Goal: Transaction & Acquisition: Purchase product/service

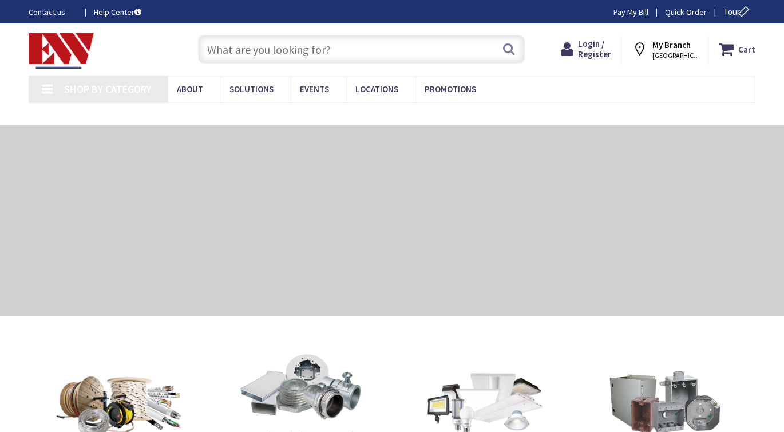
type input "[GEOGRAPHIC_DATA], [GEOGRAPHIC_DATA]"
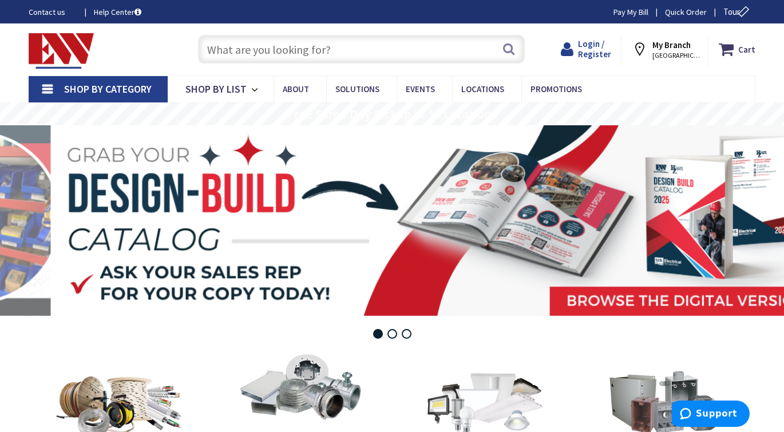
click at [593, 41] on span "Login / Register" at bounding box center [594, 48] width 33 height 21
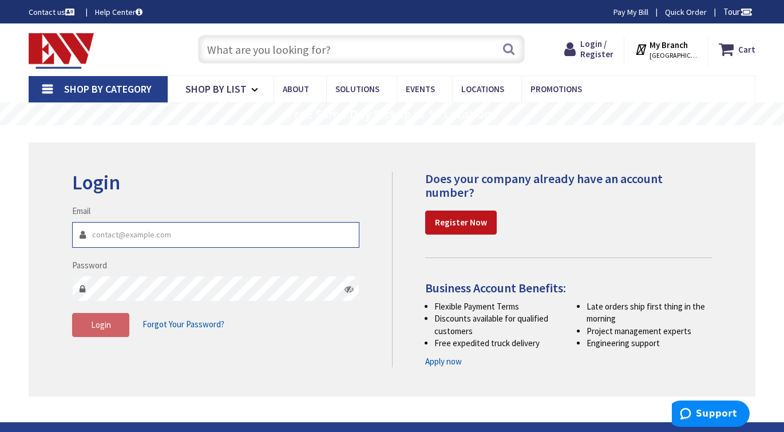
type input "[EMAIL_ADDRESS][DOMAIN_NAME]"
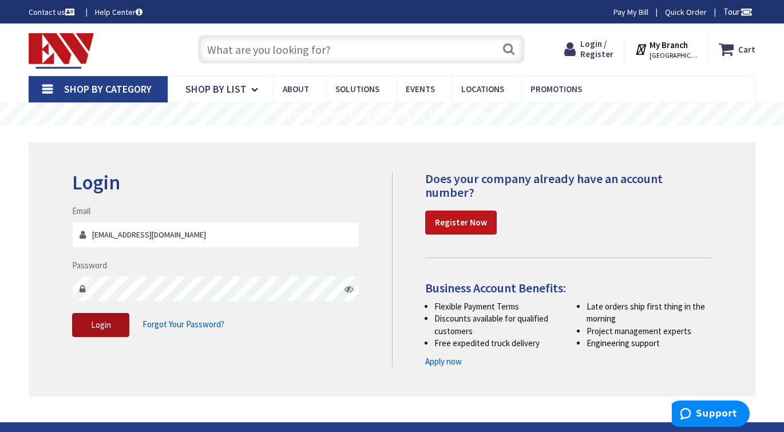
click at [104, 324] on span "Login" at bounding box center [101, 324] width 20 height 11
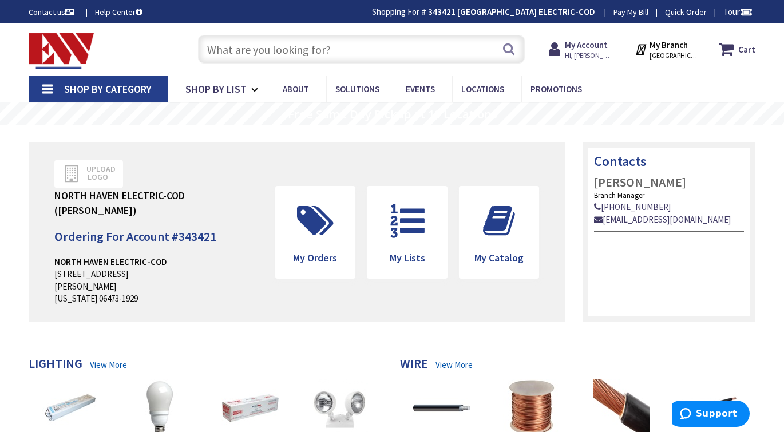
click at [320, 61] on input "text" at bounding box center [361, 49] width 327 height 29
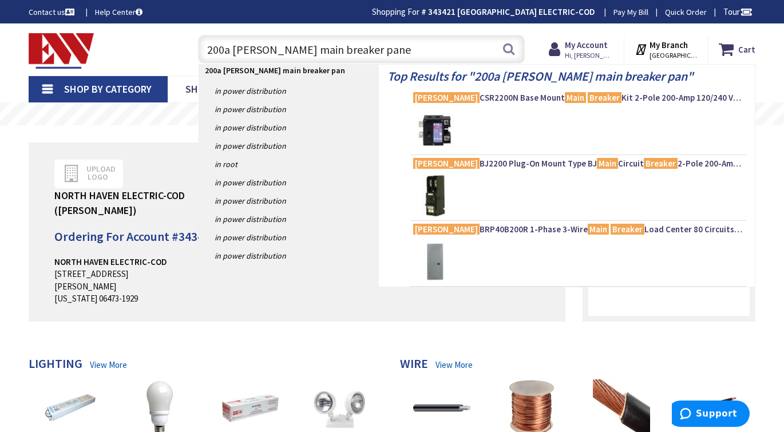
type input "200a eaton main breaker panel"
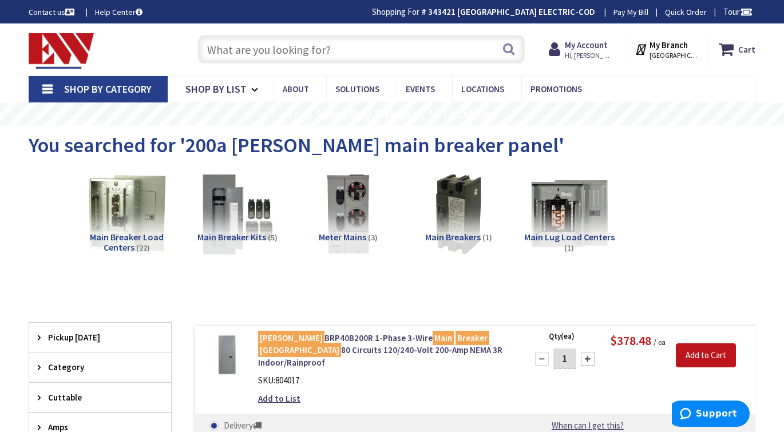
click at [339, 48] on input "text" at bounding box center [361, 49] width 327 height 29
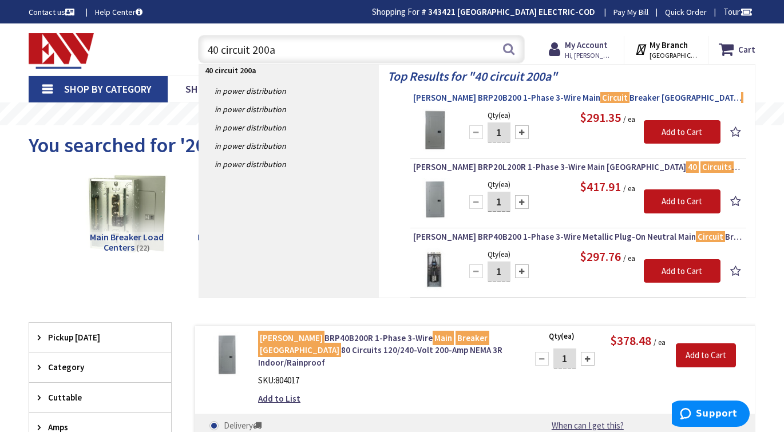
type input "40 circuit 200a"
click at [454, 95] on span "Eaton BRP20B200 1-Phase 3-Wire Main Circuit Breaker Load Center 40 -Circuits 12…" at bounding box center [578, 97] width 330 height 11
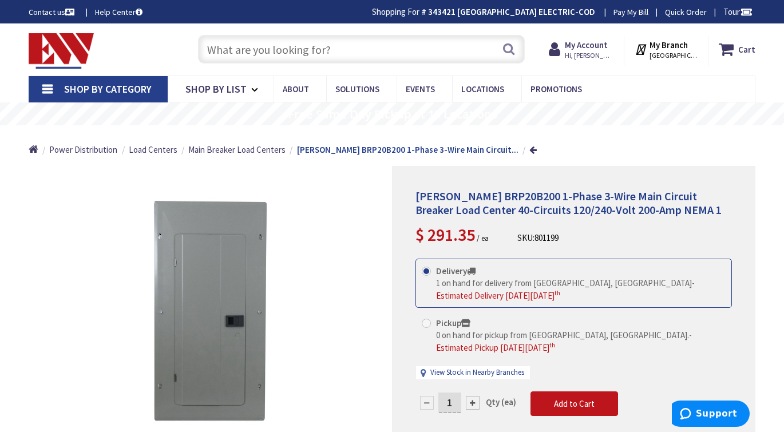
click at [353, 54] on input "text" at bounding box center [361, 49] width 327 height 29
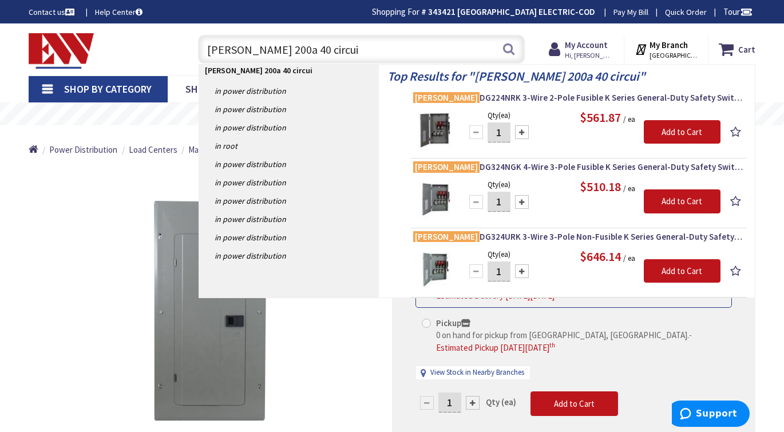
type input "eaton 200a 40 circuit"
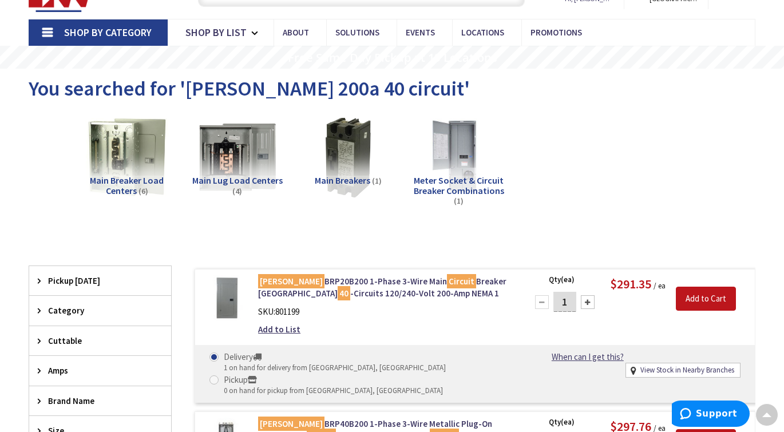
scroll to position [52, 0]
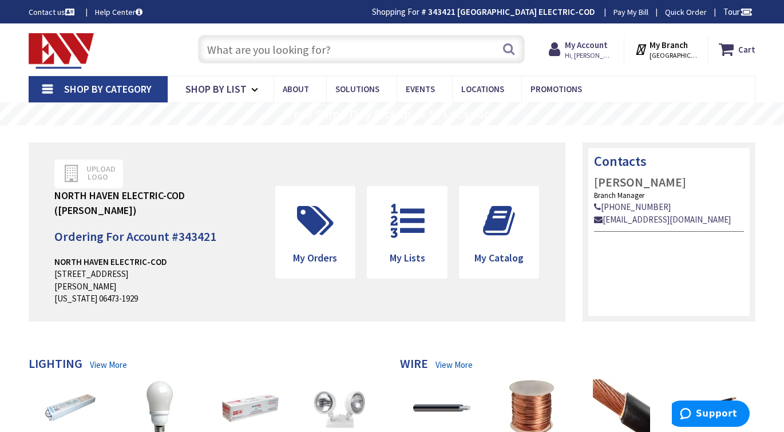
drag, startPoint x: 365, startPoint y: 60, endPoint x: 359, endPoint y: 57, distance: 6.7
click at [365, 60] on input "text" at bounding box center [361, 49] width 327 height 29
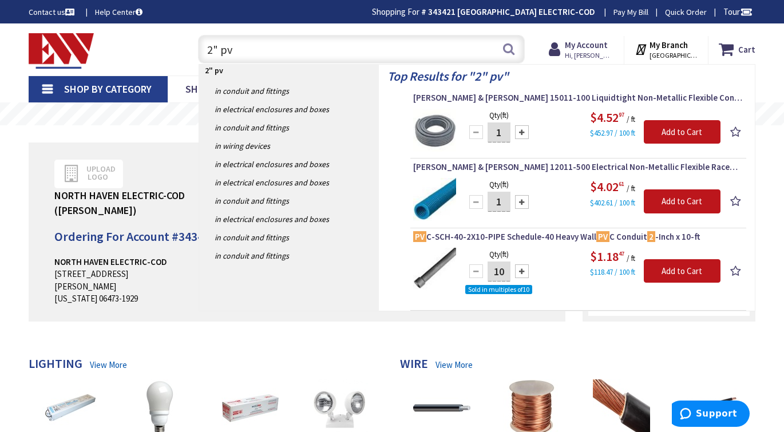
type input "2" pv"
click at [558, 250] on div "$1.18 47 / ft $118.47 / 100 ft" at bounding box center [593, 263] width 256 height 30
click at [458, 239] on span "PV C-SCH-40-2X10-PIPE Schedule-40 Heavy Wall PV C Conduit 2 -Inch x 10-ft" at bounding box center [578, 236] width 330 height 11
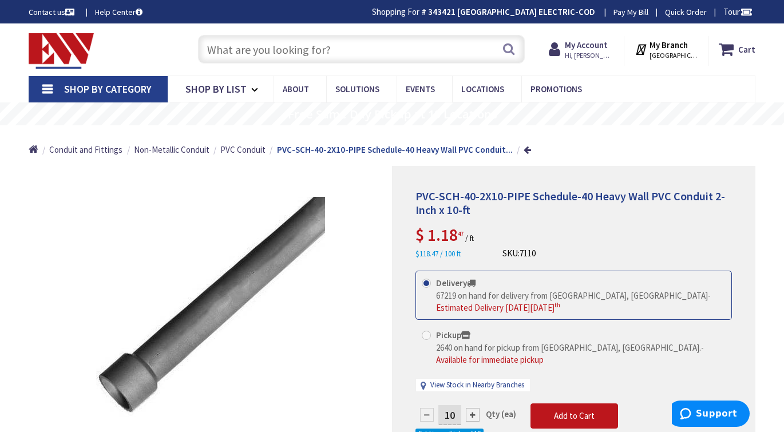
click at [302, 46] on input "text" at bounding box center [361, 49] width 327 height 29
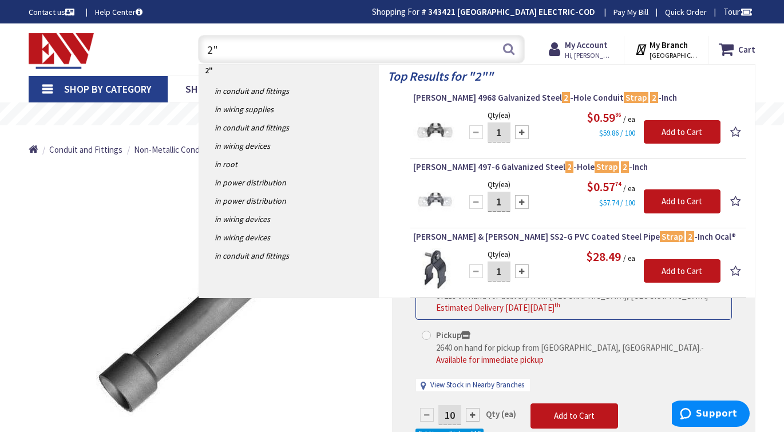
type input "2"
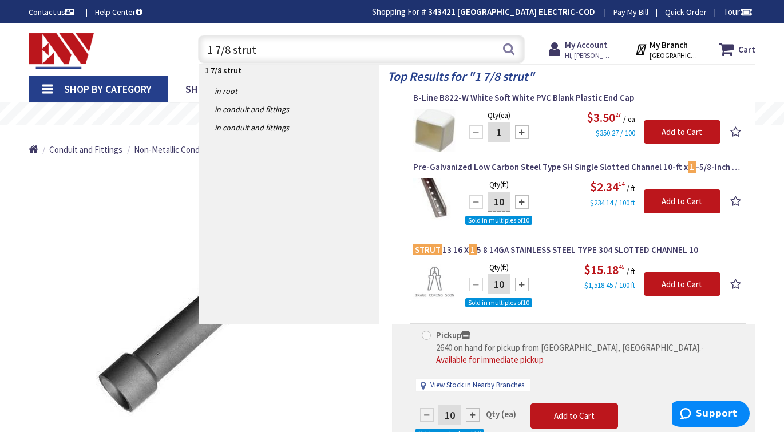
click at [559, 207] on div "$2.34 14 / ft $234.14 / 100 ft" at bounding box center [593, 193] width 256 height 30
drag, startPoint x: 259, startPoint y: 48, endPoint x: 128, endPoint y: 45, distance: 131.1
click at [128, 45] on div "Toggle Nav 1 7/8 strut 1 7/8 strut Search Cart My Cart Close You have no items …" at bounding box center [392, 49] width 744 height 38
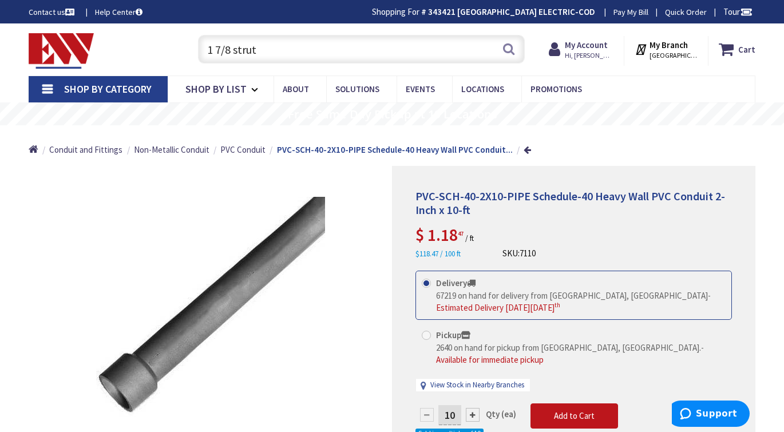
drag, startPoint x: 276, startPoint y: 148, endPoint x: 282, endPoint y: 152, distance: 6.7
click at [282, 150] on strong "PVC-SCH-40-2X10-PIPE Schedule-40 Heavy Wall PVC Conduit..." at bounding box center [395, 149] width 236 height 11
drag, startPoint x: 234, startPoint y: 49, endPoint x: 145, endPoint y: 39, distance: 89.2
click at [145, 39] on div "Toggle Nav 1 7/8 strut 1 7/8 strut Search Cart My Cart Close You have no items …" at bounding box center [392, 49] width 744 height 38
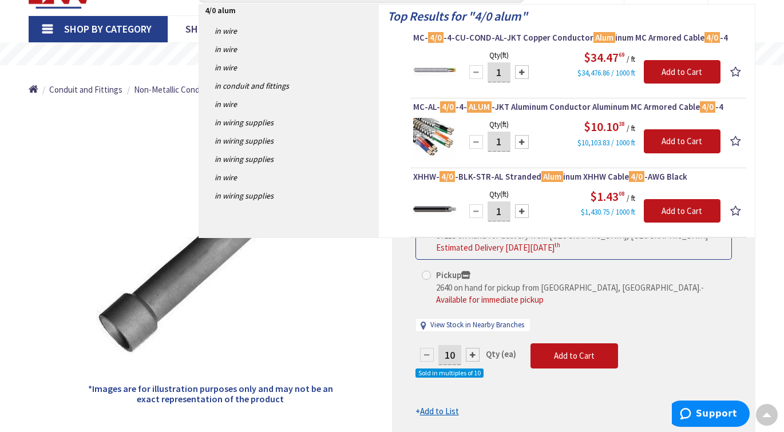
scroll to position [3, 0]
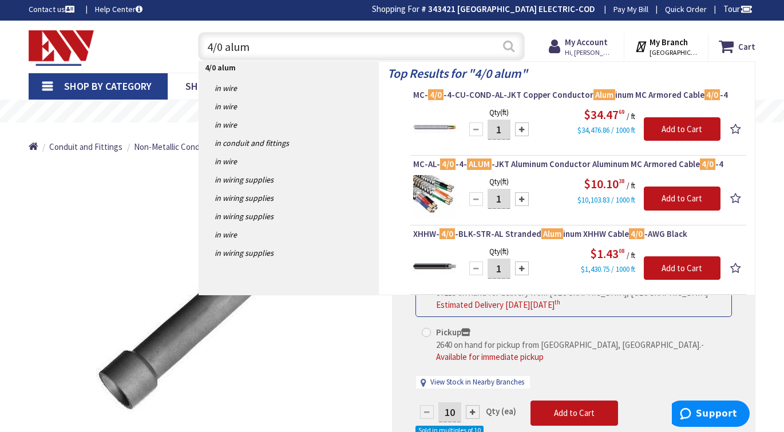
type input "4/0 alum"
click at [509, 49] on button "Search" at bounding box center [508, 46] width 15 height 26
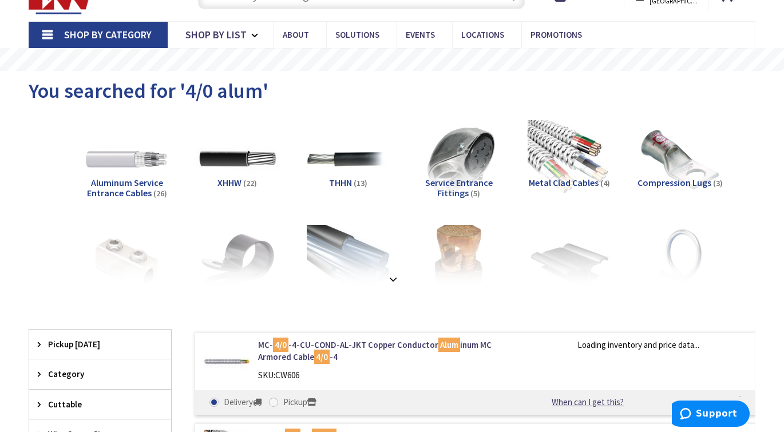
scroll to position [56, 0]
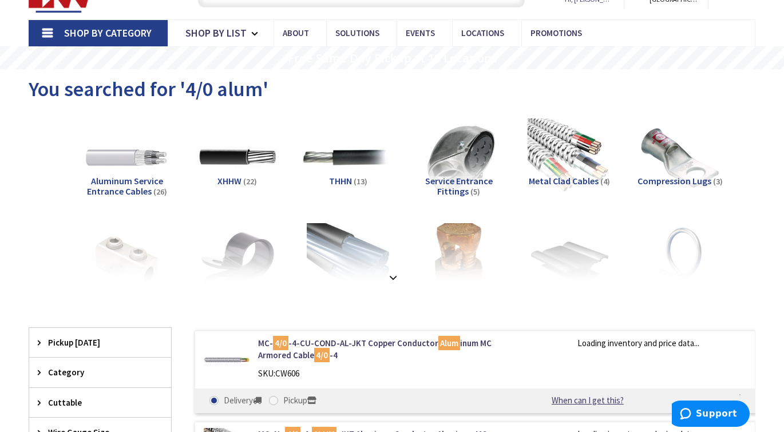
click at [357, 156] on img at bounding box center [348, 158] width 92 height 92
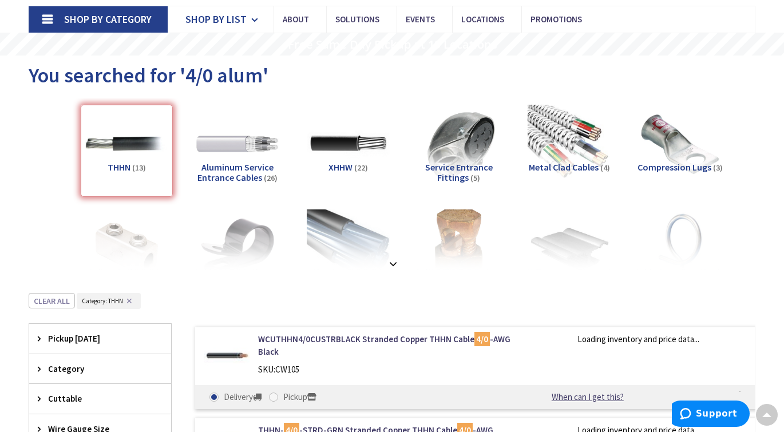
scroll to position [0, 0]
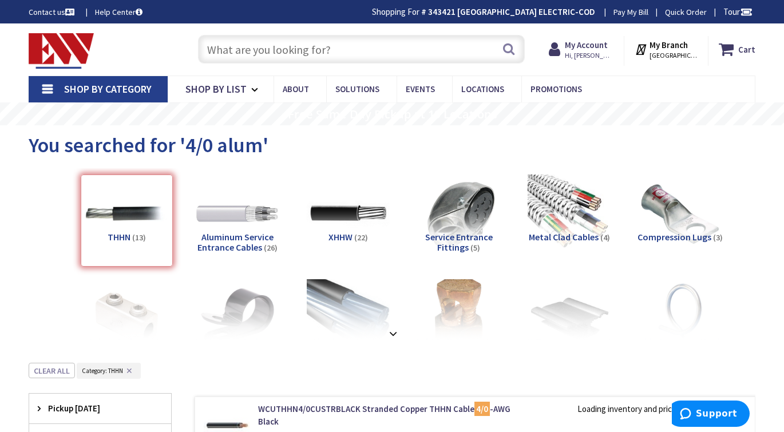
click at [300, 49] on input "text" at bounding box center [361, 49] width 327 height 29
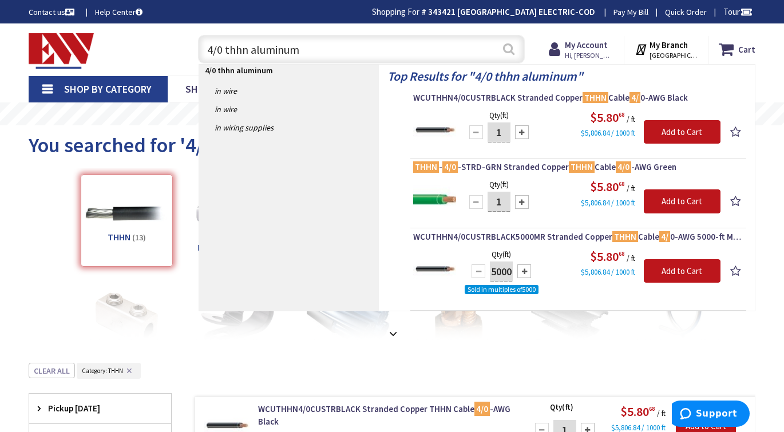
type input "4/0 thhn aluminum"
click at [507, 57] on button "Search" at bounding box center [508, 49] width 15 height 26
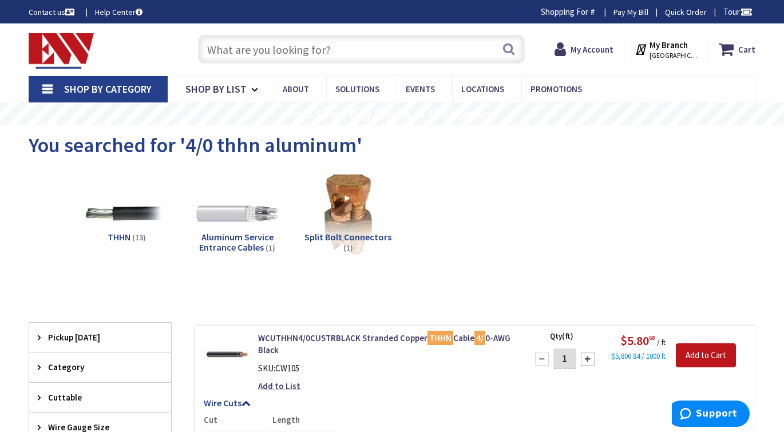
drag, startPoint x: 294, startPoint y: 54, endPoint x: 706, endPoint y: 86, distance: 413.3
click at [294, 54] on input "text" at bounding box center [361, 49] width 327 height 29
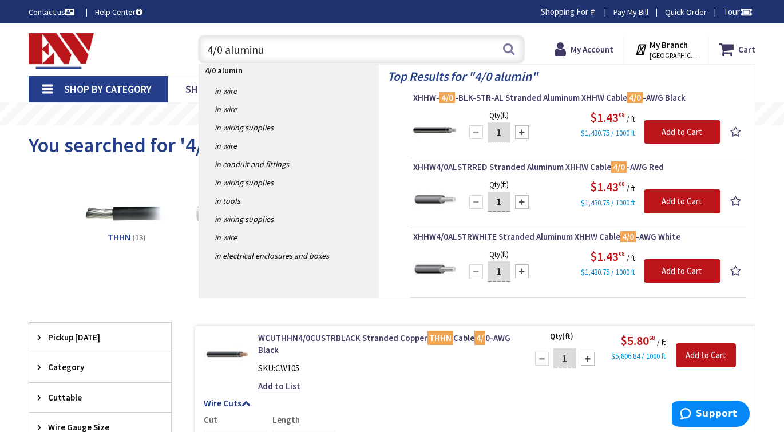
type input "4/0 aluminum"
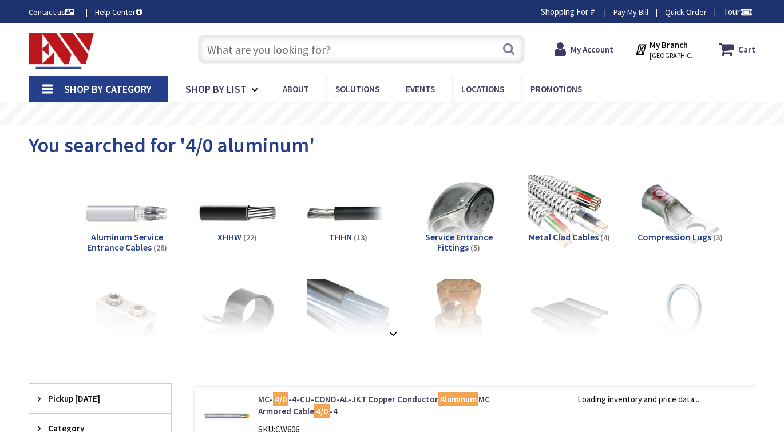
scroll to position [17, 0]
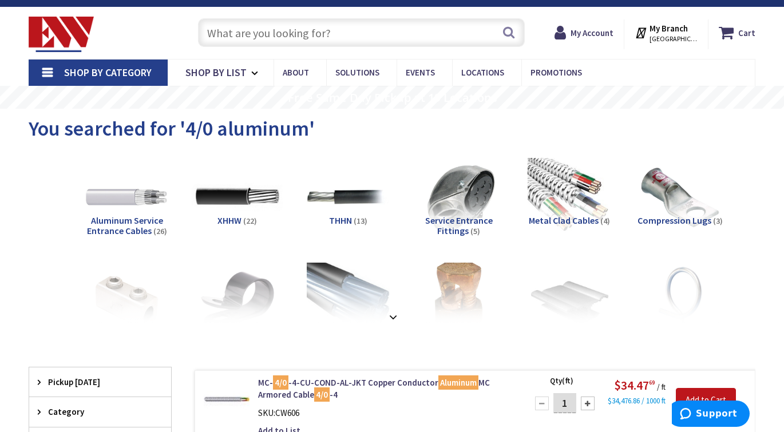
click at [251, 196] on img at bounding box center [238, 198] width 92 height 92
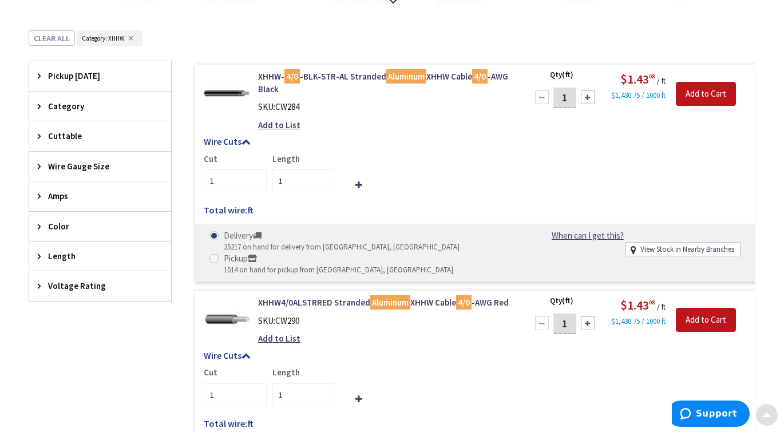
scroll to position [361, 0]
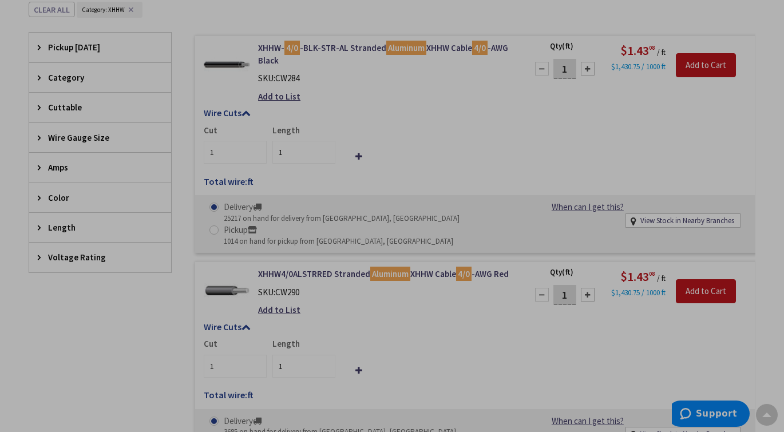
click at [402, 124] on div "Cut 1 Length 1" at bounding box center [475, 143] width 543 height 39
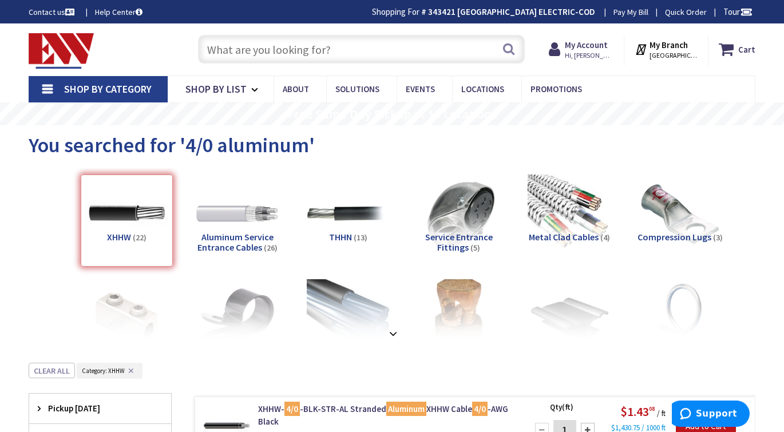
scroll to position [0, 0]
click at [402, 42] on input "text" at bounding box center [361, 49] width 327 height 29
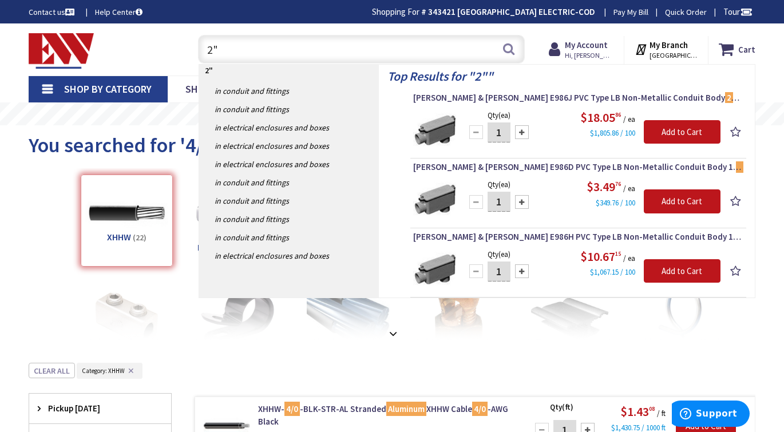
type input "2"
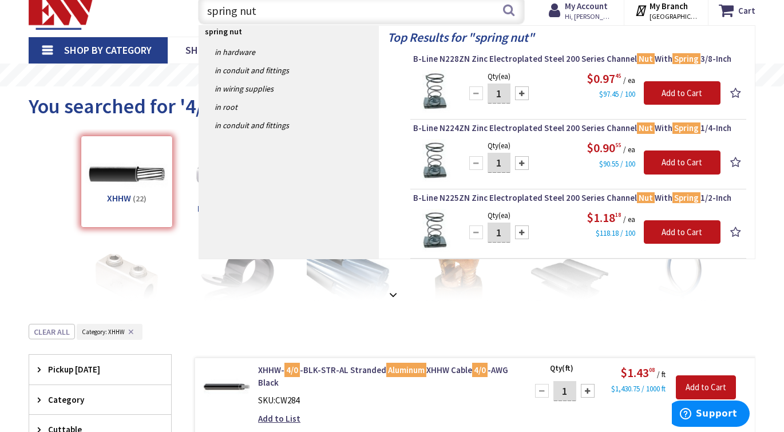
scroll to position [39, 0]
type input "spring nut"
click at [548, 131] on span "B-Line N224ZN Zinc Electroplated Steel 200 Series Channel Nut With Spring 1/4-I…" at bounding box center [578, 127] width 330 height 11
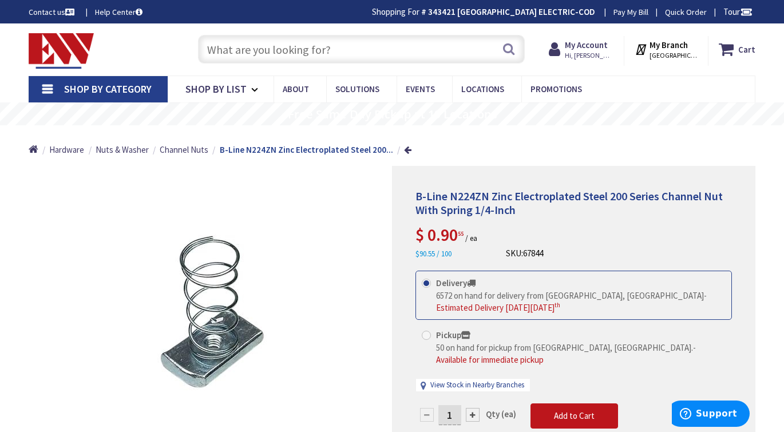
click at [350, 54] on input "text" at bounding box center [361, 49] width 327 height 29
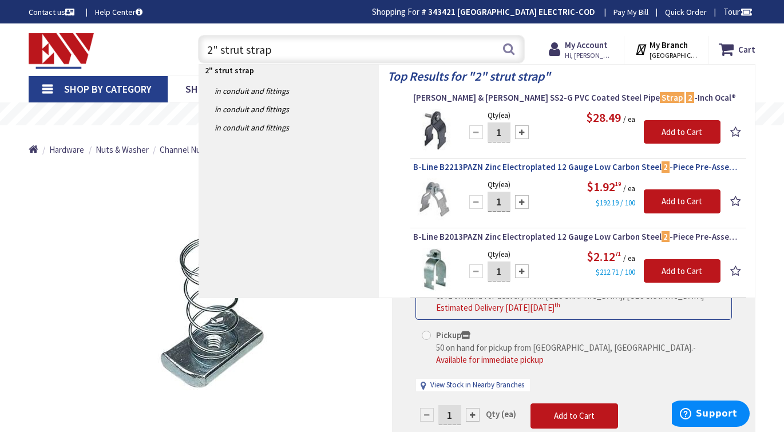
type input "2" strut strap"
click at [567, 168] on span "B-Line B2213PAZN Zinc Electroplated 12 Gauge Low Carbon Steel 2 -Piece Pre-Asse…" at bounding box center [578, 166] width 330 height 11
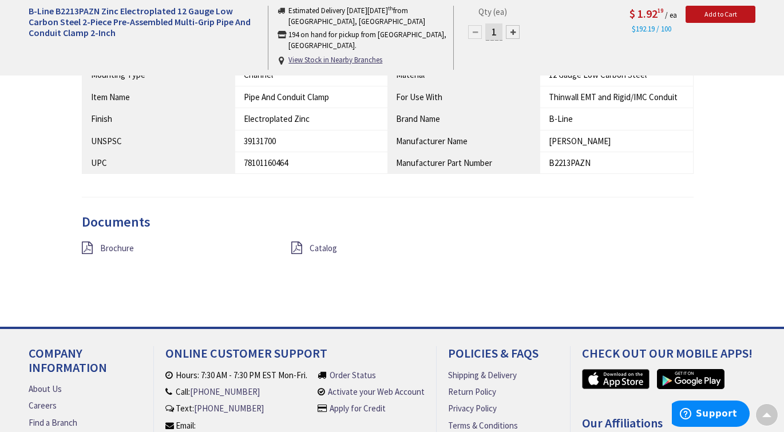
scroll to position [690, 0]
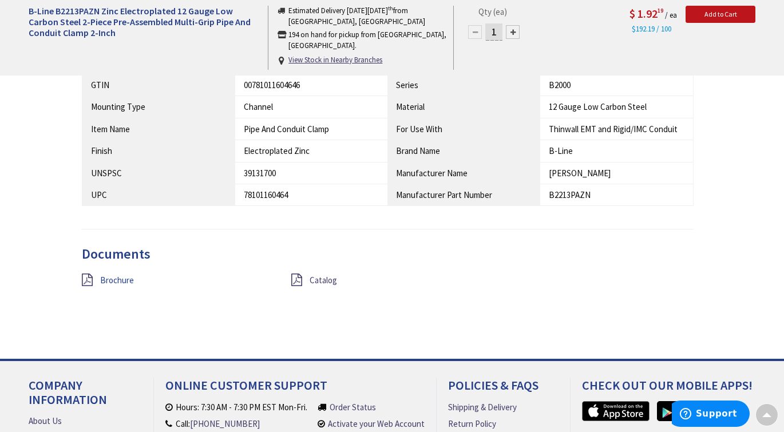
click at [108, 275] on span "Brochure" at bounding box center [117, 280] width 34 height 11
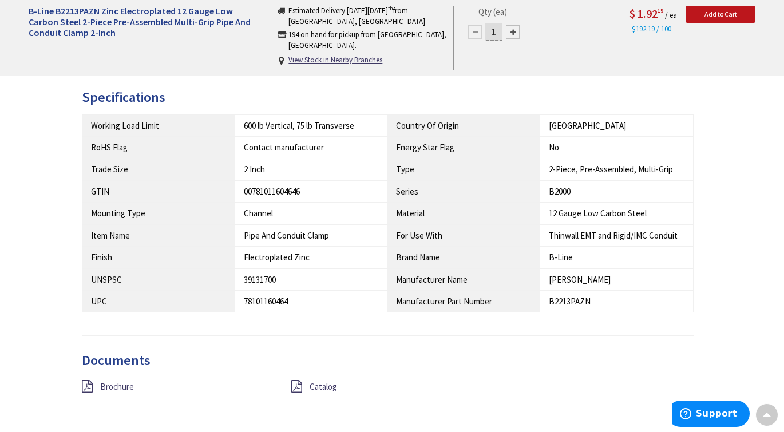
scroll to position [583, 0]
click at [323, 382] on span "Catalog" at bounding box center [323, 387] width 27 height 11
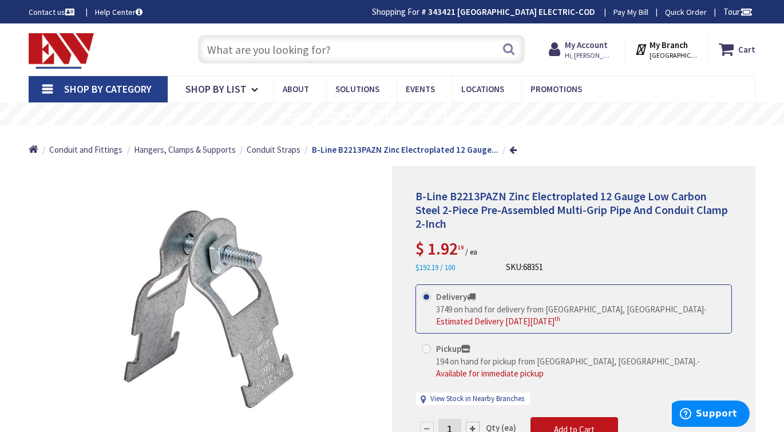
scroll to position [0, 0]
click at [307, 56] on input "text" at bounding box center [361, 49] width 327 height 29
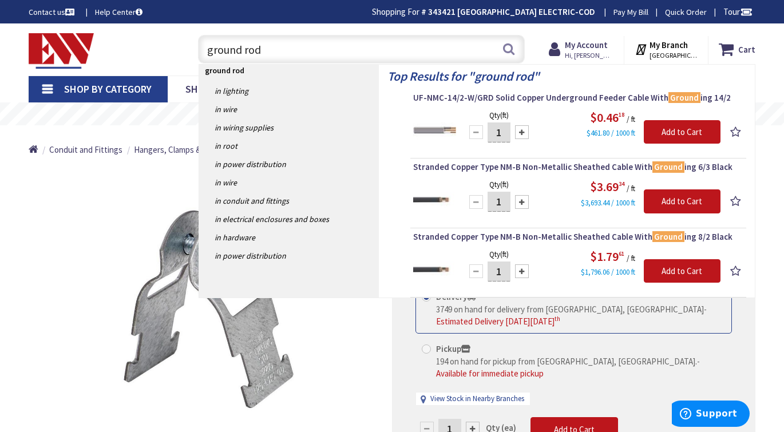
type input "ground rod"
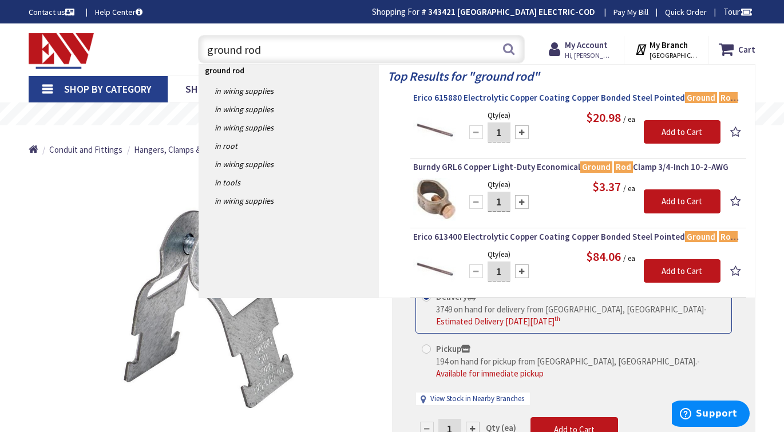
click at [614, 96] on span "Erico 615880 Electrolytic Copper Coating Copper Bonded Steel Pointed Ground Rod…" at bounding box center [578, 97] width 330 height 11
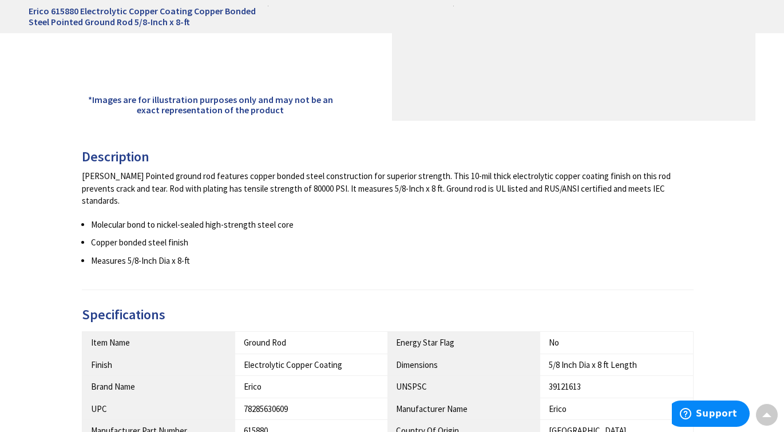
scroll to position [397, 0]
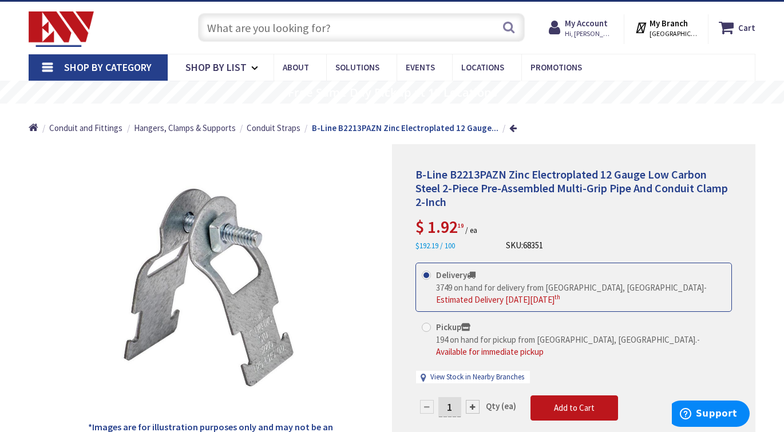
click at [320, 38] on input "text" at bounding box center [361, 27] width 327 height 29
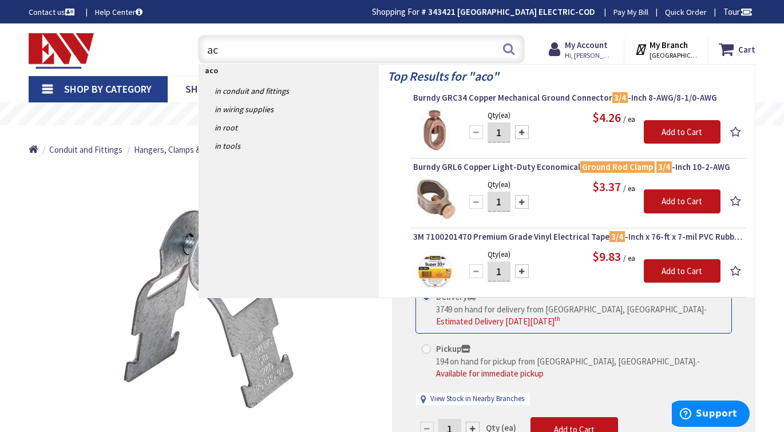
type input "a"
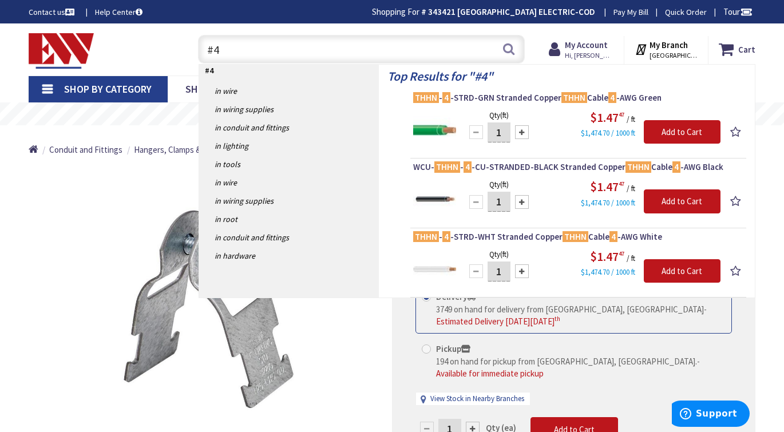
type input "#"
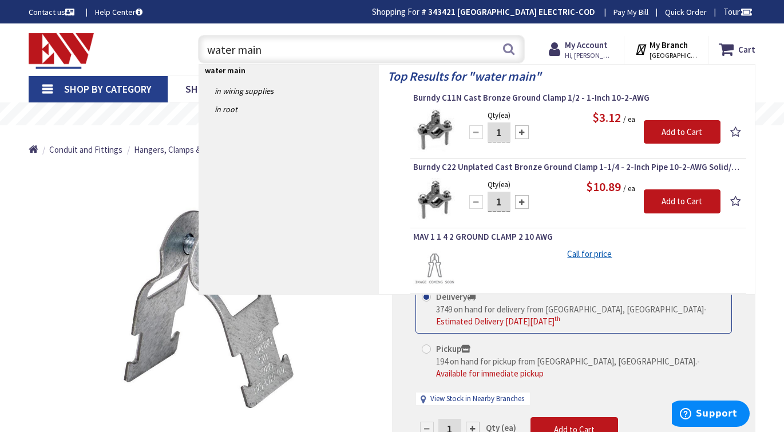
drag, startPoint x: 259, startPoint y: 51, endPoint x: 147, endPoint y: 57, distance: 111.7
click at [148, 57] on div "Toggle Nav water main water main Search Cart My Cart Close You have no items in…" at bounding box center [392, 49] width 744 height 38
type input "w"
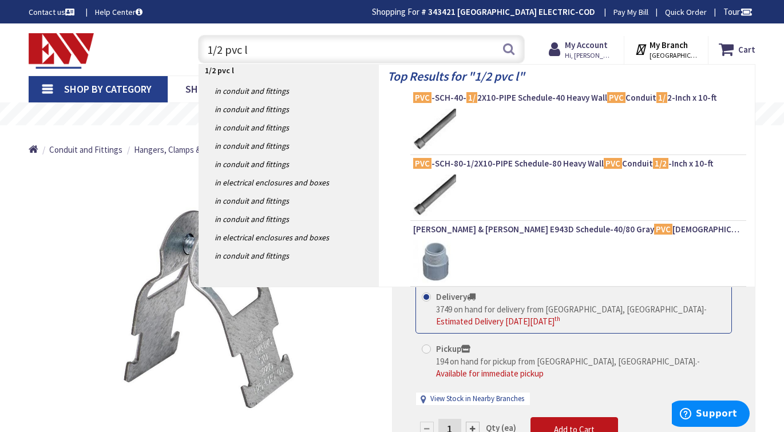
type input "1/2 pvc lb"
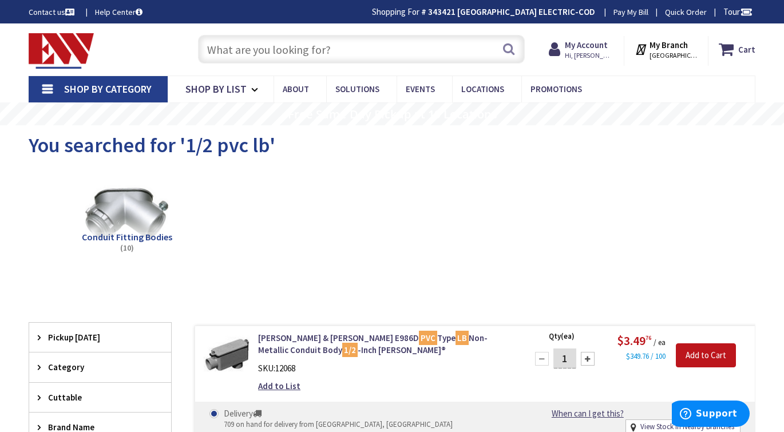
scroll to position [-1, 0]
click at [303, 53] on input "text" at bounding box center [361, 49] width 327 height 29
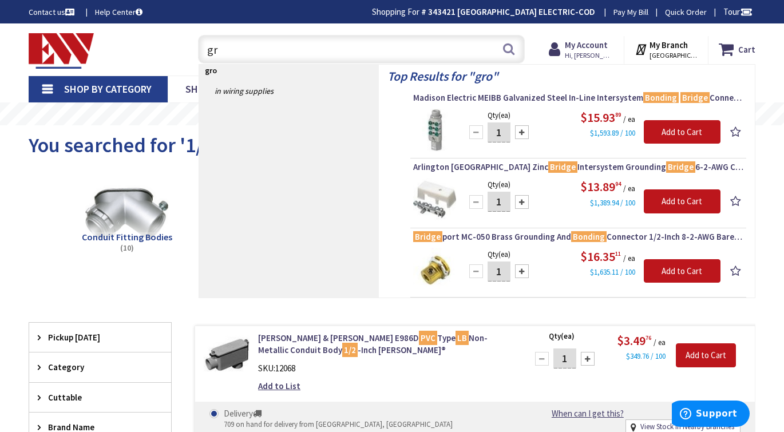
type input "g"
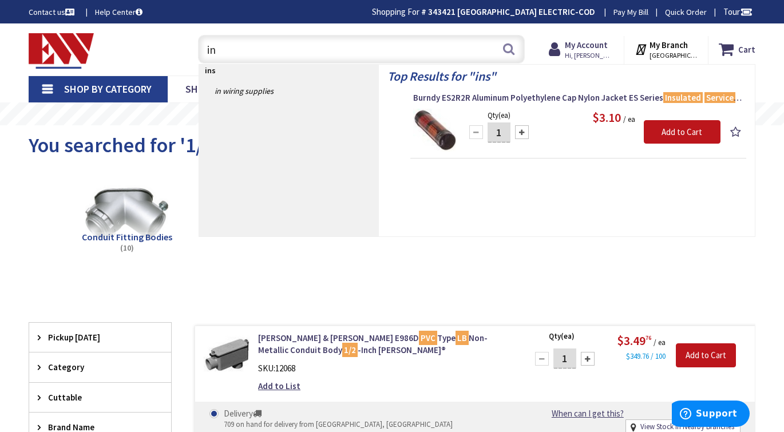
type input "i"
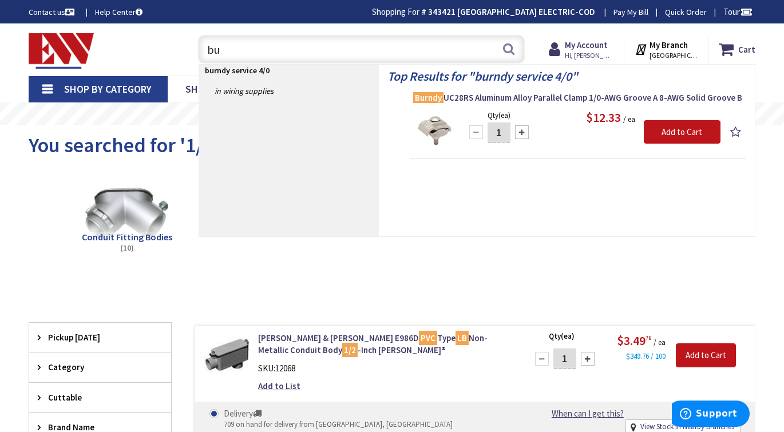
type input "b"
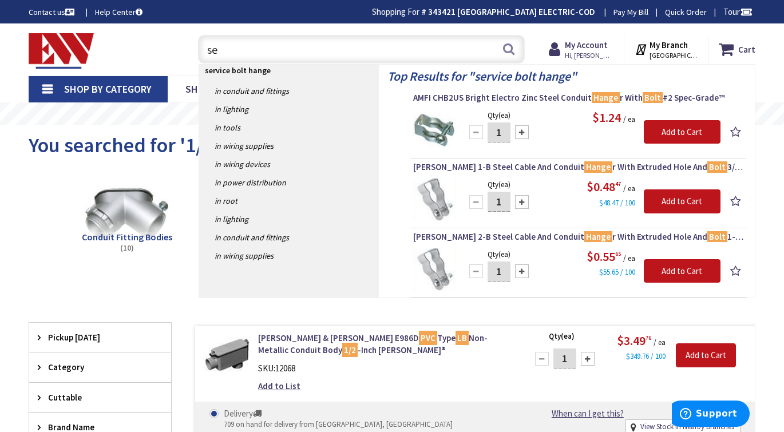
type input "s"
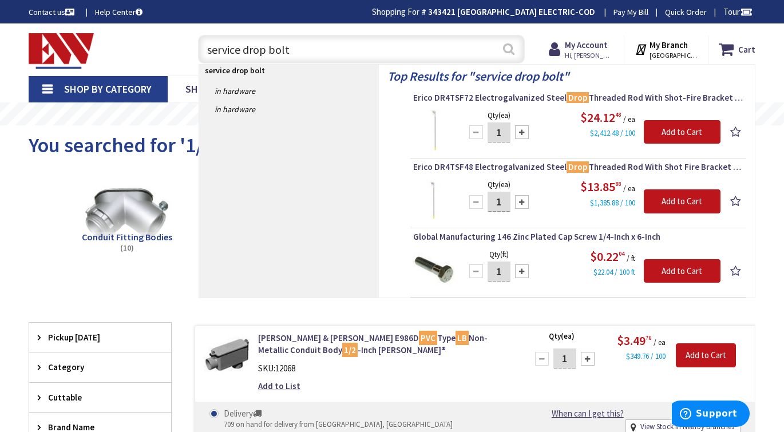
type input "service drop bolt"
click at [509, 48] on button "Search" at bounding box center [508, 49] width 15 height 26
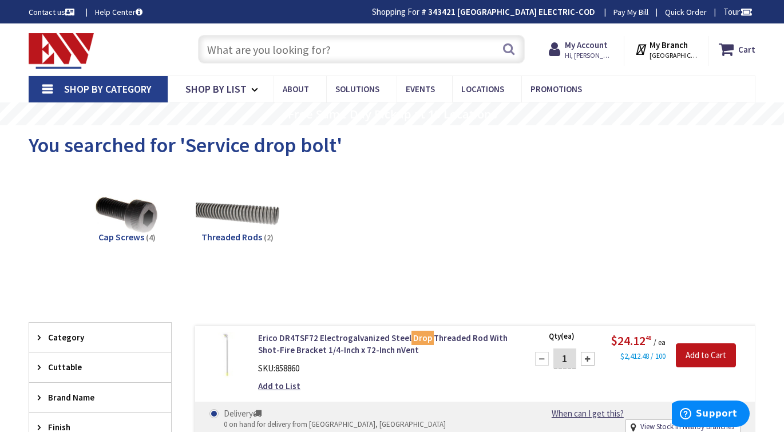
click at [357, 60] on input "text" at bounding box center [361, 49] width 327 height 29
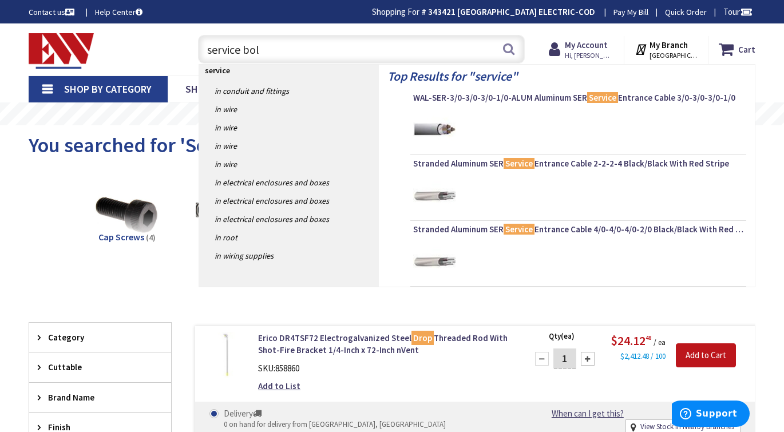
type input "service bolt"
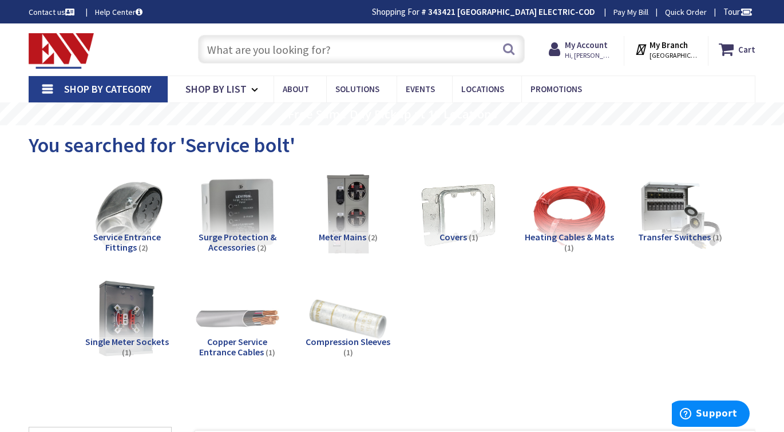
click at [240, 52] on input "text" at bounding box center [361, 49] width 327 height 29
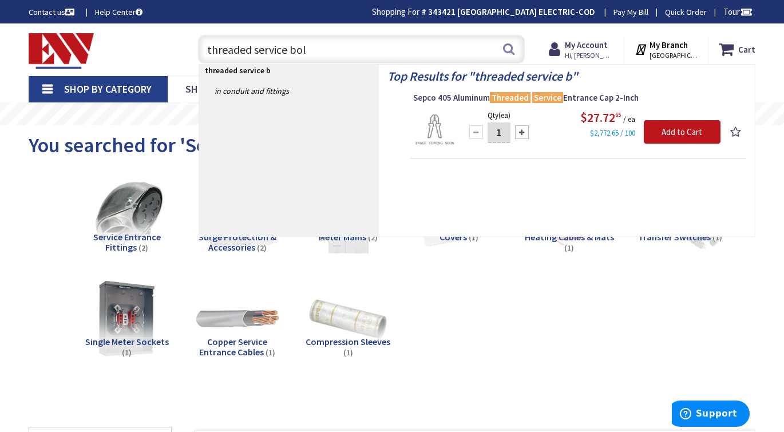
type input "threaded service bolt"
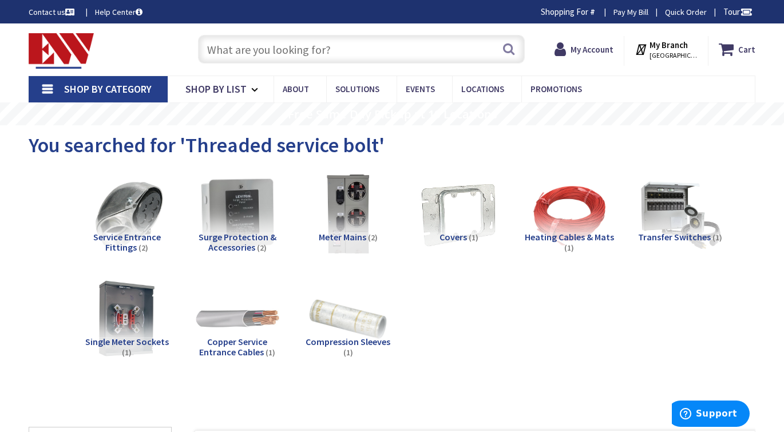
scroll to position [-1, 0]
click at [345, 53] on input "text" at bounding box center [361, 49] width 327 height 29
type input "clevis hanger"
click at [512, 49] on button "Search" at bounding box center [508, 49] width 15 height 26
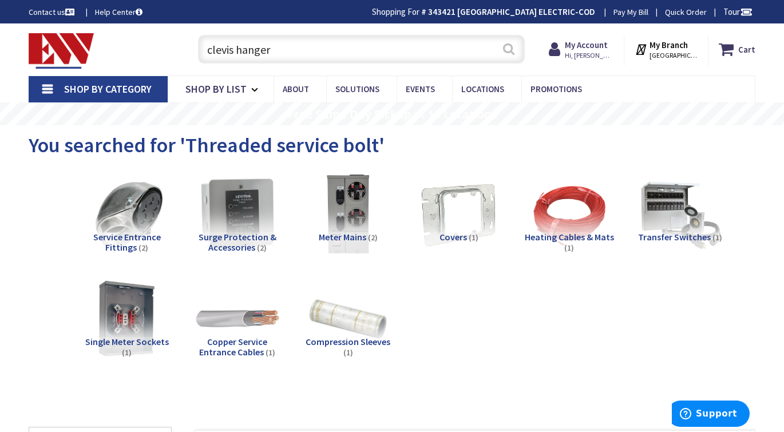
click at [509, 57] on button "Search" at bounding box center [508, 49] width 15 height 26
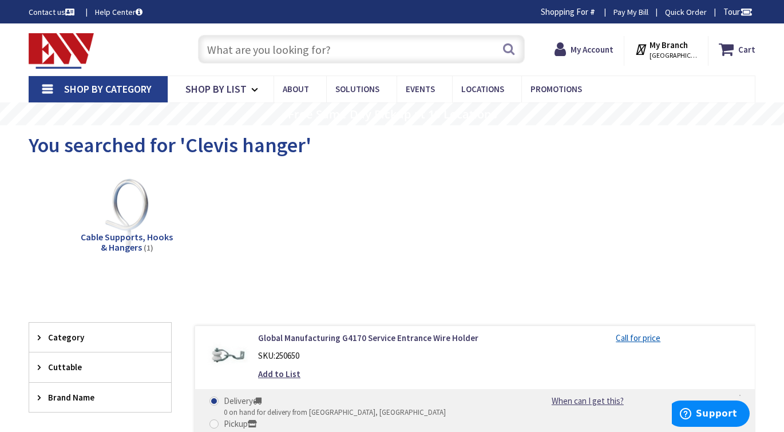
scroll to position [-1, 0]
click at [295, 50] on input "text" at bounding box center [361, 49] width 327 height 29
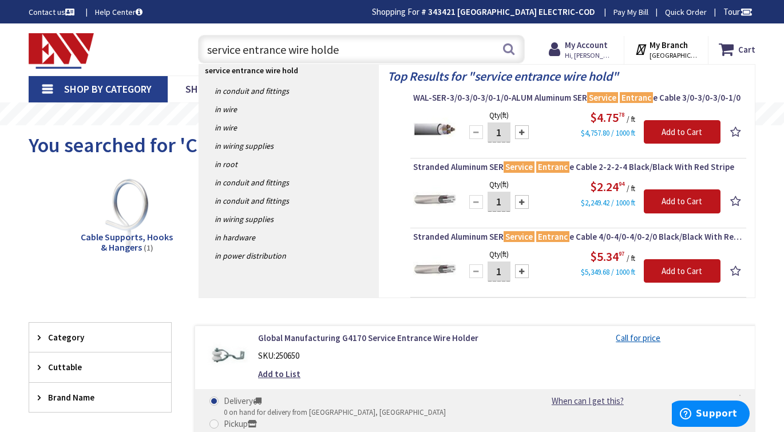
type input "service entrance wire holder"
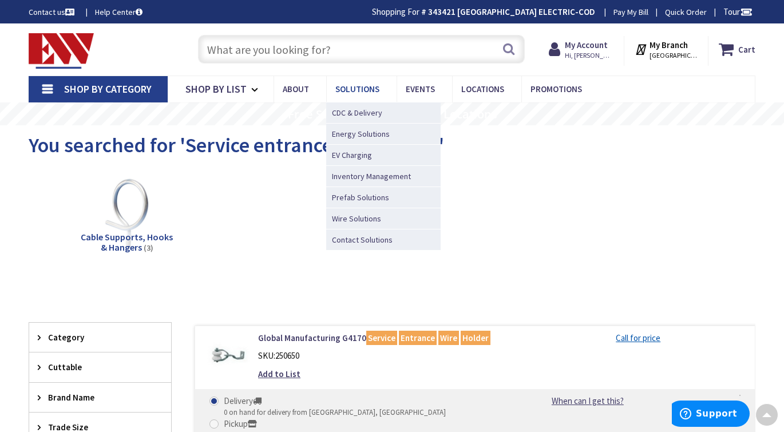
scroll to position [-3, 0]
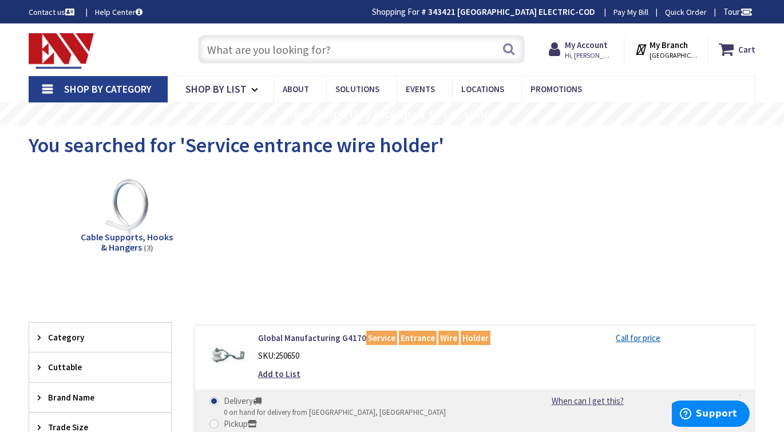
click at [333, 49] on input "text" at bounding box center [361, 49] width 327 height 29
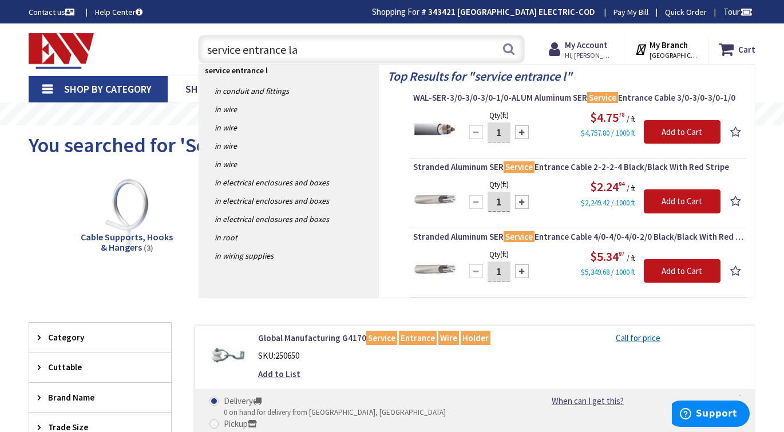
type input "service entrance lag"
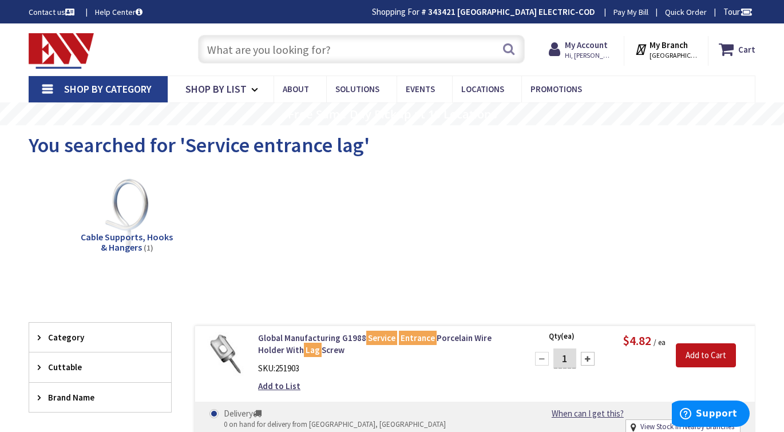
click at [373, 52] on input "text" at bounding box center [361, 49] width 327 height 29
type input "s"
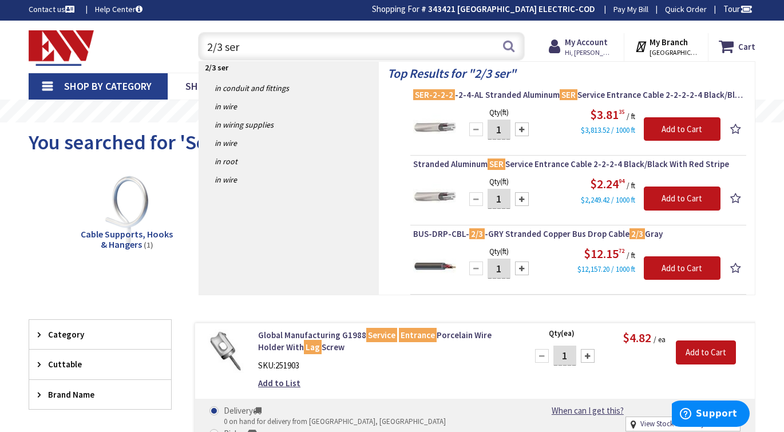
scroll to position [3, 0]
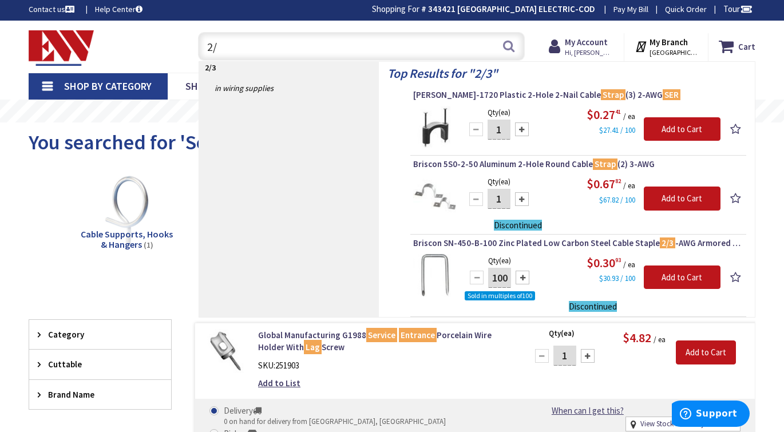
type input "2"
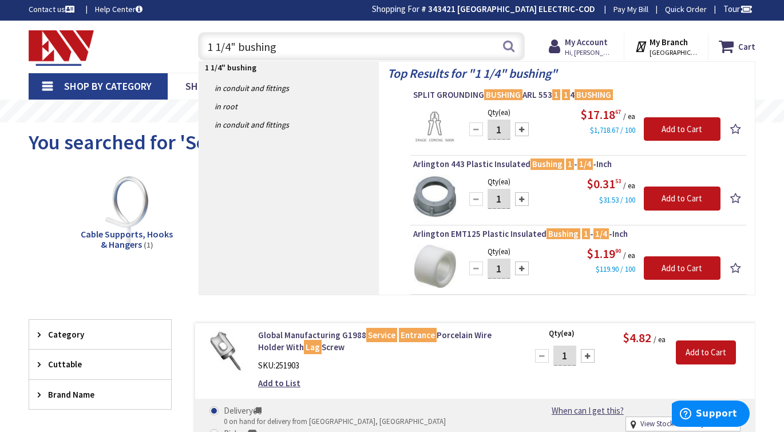
scroll to position [3, 1]
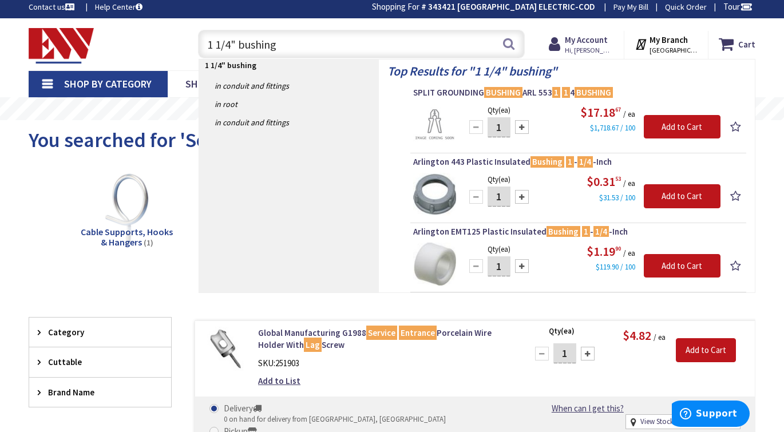
drag, startPoint x: 229, startPoint y: 42, endPoint x: 201, endPoint y: 43, distance: 28.1
click at [201, 43] on input "1 1/4" bushing" at bounding box center [361, 44] width 327 height 29
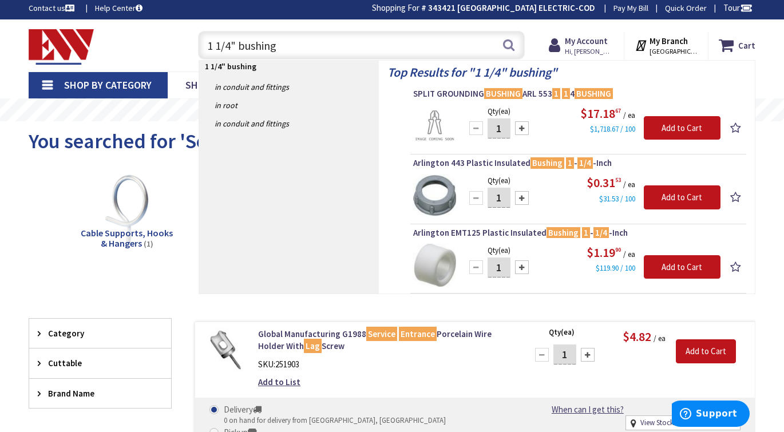
scroll to position [4, 0]
type input "2" bushing"
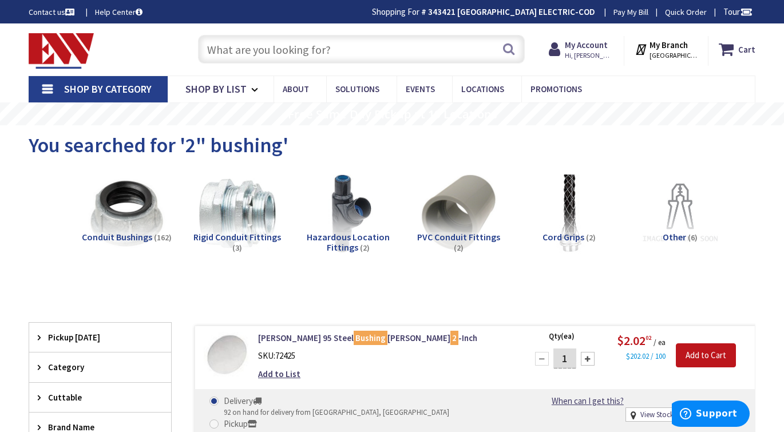
click at [266, 55] on input "text" at bounding box center [361, 49] width 327 height 29
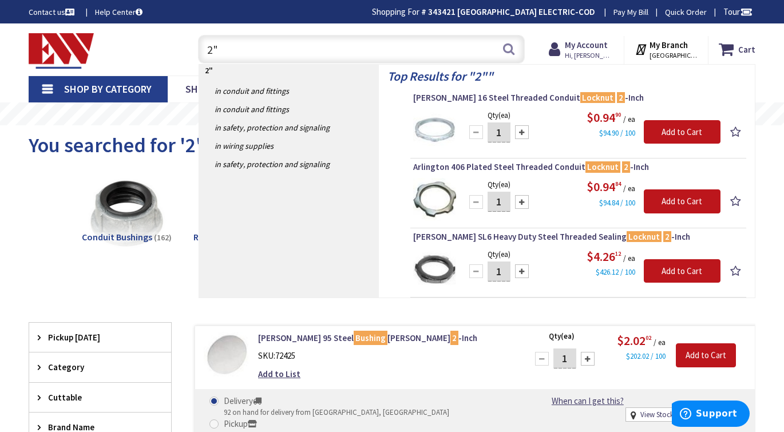
type input "2"
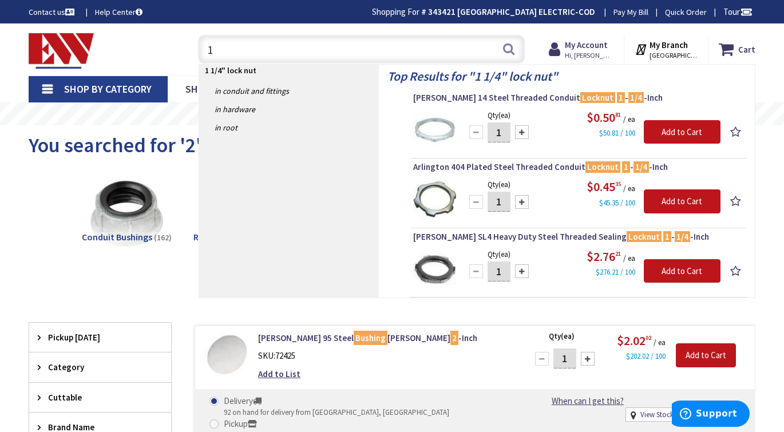
type input "1"
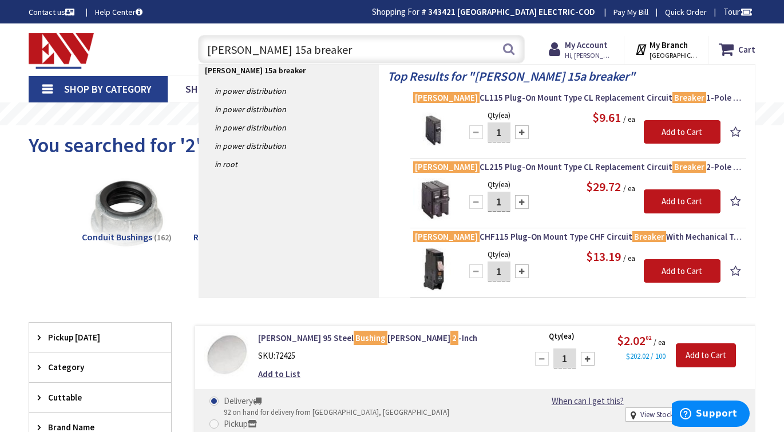
click at [753, 290] on div "Top Results for " eaton 15a breaker " Eaton CL115 Plug-On Mount Type CL Replace…" at bounding box center [567, 181] width 376 height 233
click at [254, 50] on input "eaton 15a breaker" at bounding box center [361, 49] width 327 height 29
drag, startPoint x: 265, startPoint y: 48, endPoint x: 426, endPoint y: 76, distance: 163.3
click at [426, 76] on header "Skip to Content Toggle Nav eaton 15a breaker eaton 15a breaker Search Cart My C…" at bounding box center [392, 49] width 784 height 52
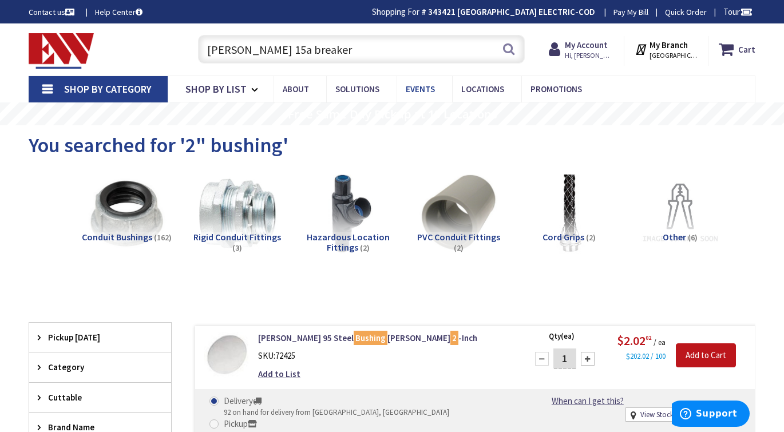
type input "eaton 15a br"
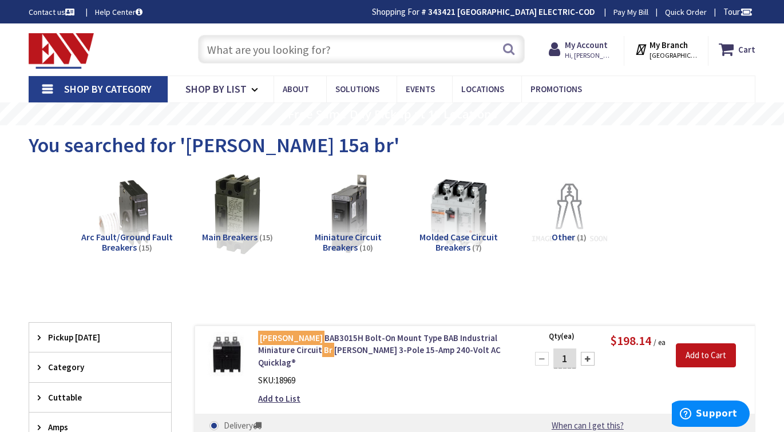
click at [265, 49] on input "text" at bounding box center [361, 49] width 327 height 29
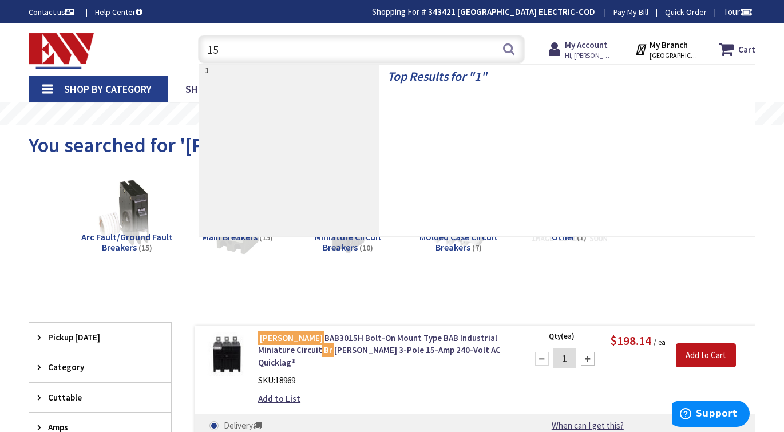
type input "1"
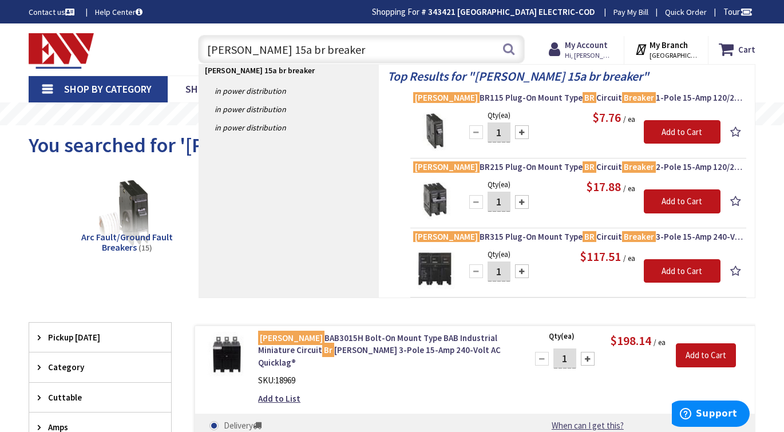
click at [246, 48] on input "eaton 15a br breaker" at bounding box center [361, 49] width 327 height 29
drag, startPoint x: 255, startPoint y: 50, endPoint x: 234, endPoint y: 51, distance: 21.2
click at [234, 51] on input "eaton 20a br breaker" at bounding box center [361, 49] width 327 height 29
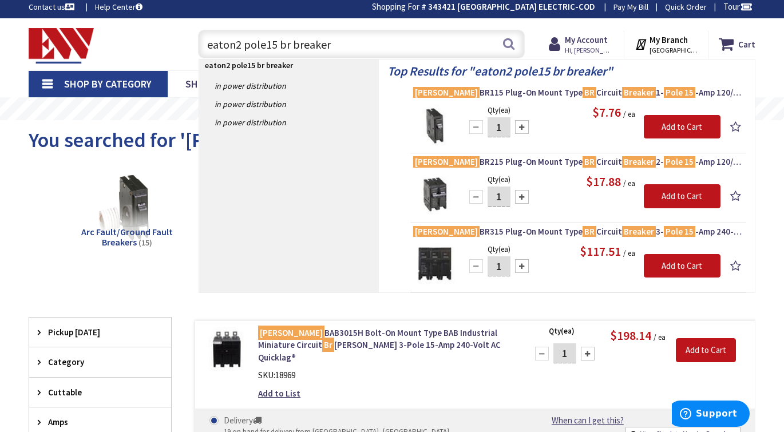
scroll to position [5, 0]
click at [334, 41] on input "eaton2 pole15 br breaker" at bounding box center [361, 44] width 327 height 29
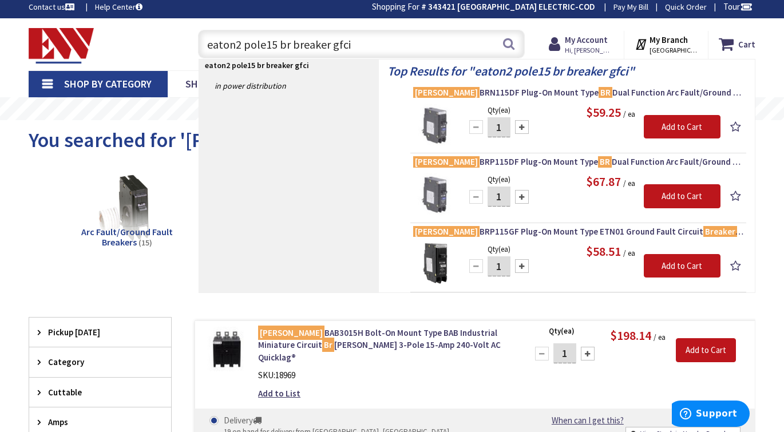
click at [238, 45] on input "eaton2 pole15 br breaker gfci" at bounding box center [361, 44] width 327 height 29
click at [236, 45] on input "eaton2 pole15 br breaker gfci" at bounding box center [361, 44] width 327 height 29
type input "eaton 2 pole15 br breaker gfci"
click at [507, 44] on button "Search" at bounding box center [508, 44] width 15 height 26
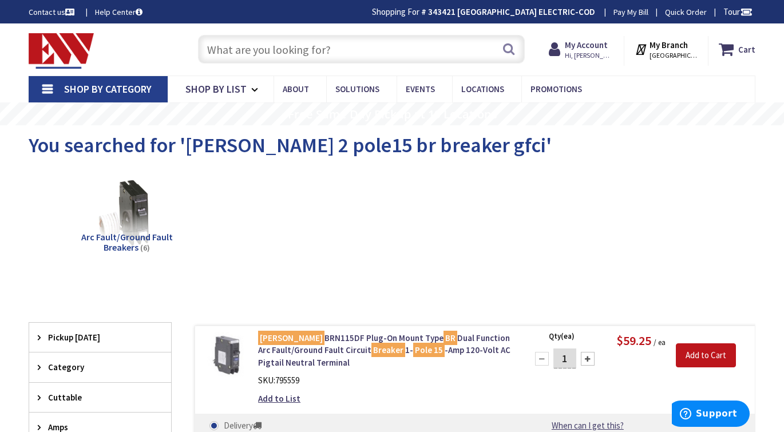
click at [325, 41] on input "text" at bounding box center [361, 49] width 327 height 29
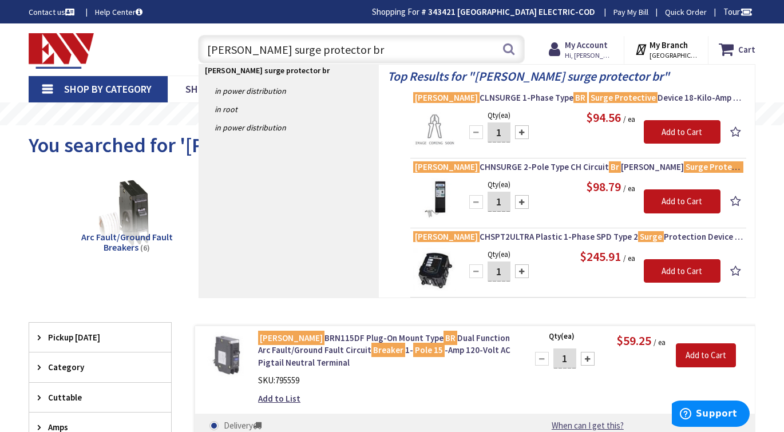
type input "[PERSON_NAME] surge protector br"
click at [547, 121] on div "$94.56 / ea" at bounding box center [593, 118] width 256 height 18
click at [547, 125] on div "$94.56 / ea" at bounding box center [593, 118] width 256 height 18
click at [589, 94] on mark "Surge Protective" at bounding box center [623, 97] width 69 height 14
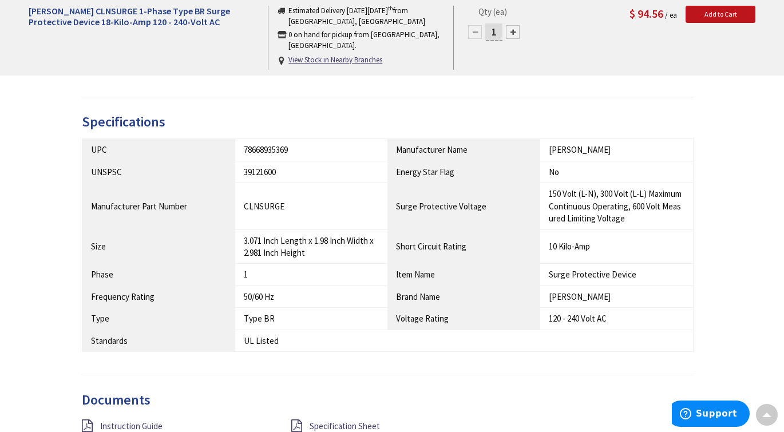
scroll to position [490, 0]
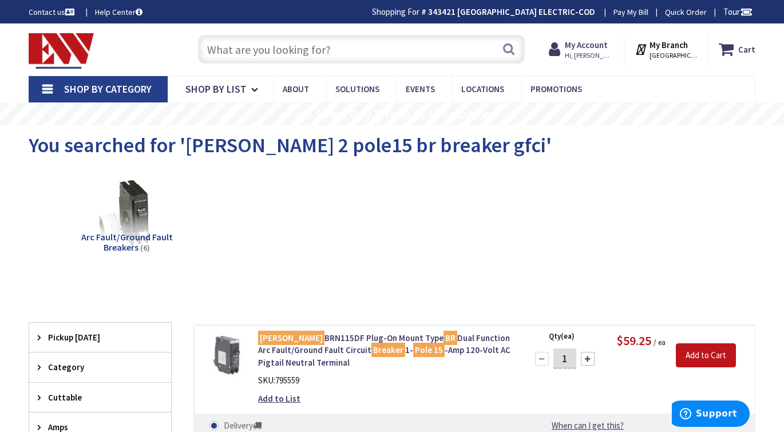
click at [382, 45] on input "text" at bounding box center [361, 49] width 327 height 29
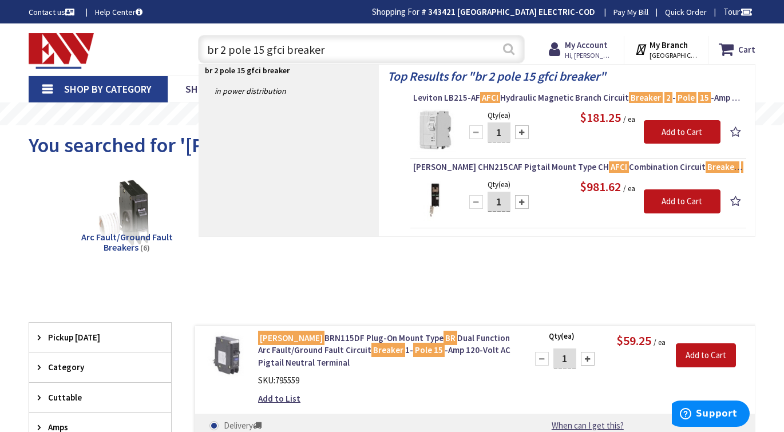
type input "br 2 pole 15 gfci breaker"
click at [508, 49] on button "Search" at bounding box center [508, 49] width 15 height 26
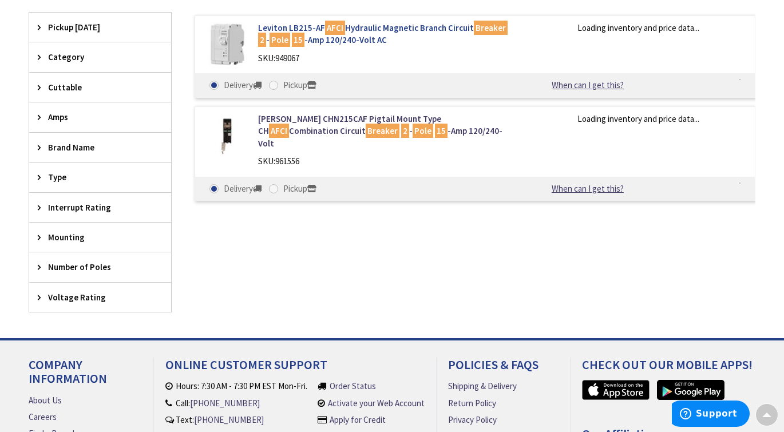
scroll to position [312, 0]
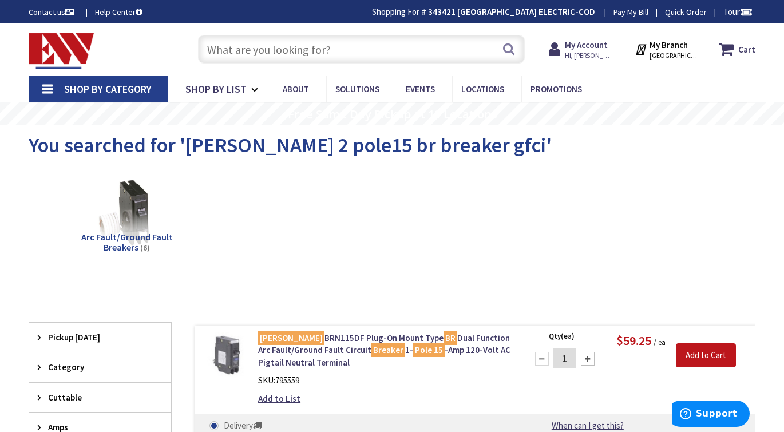
scroll to position [-1, 0]
drag, startPoint x: 402, startPoint y: 54, endPoint x: 566, endPoint y: 147, distance: 187.8
click at [402, 54] on input "text" at bounding box center [361, 49] width 327 height 29
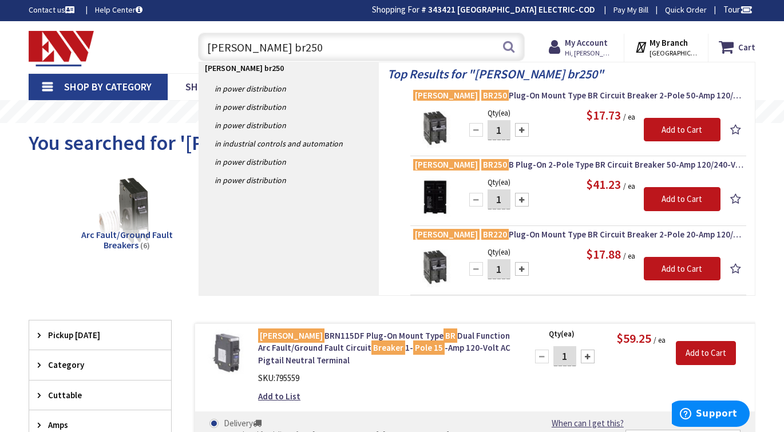
scroll to position [0, 0]
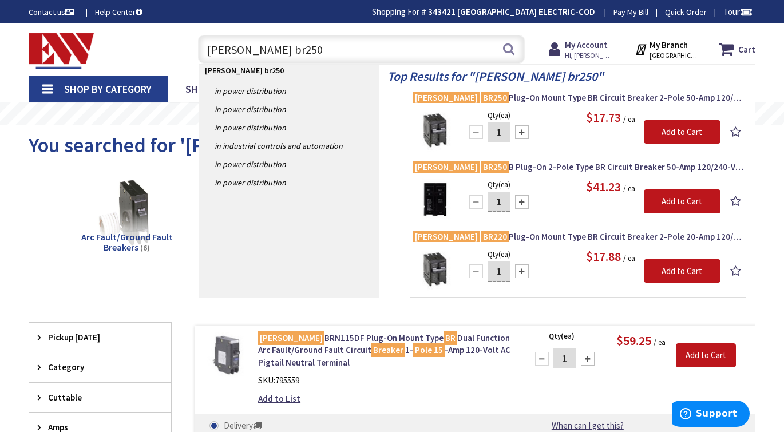
drag, startPoint x: 251, startPoint y: 50, endPoint x: 320, endPoint y: 52, distance: 69.3
click at [318, 52] on input "eaton br250" at bounding box center [361, 49] width 327 height 29
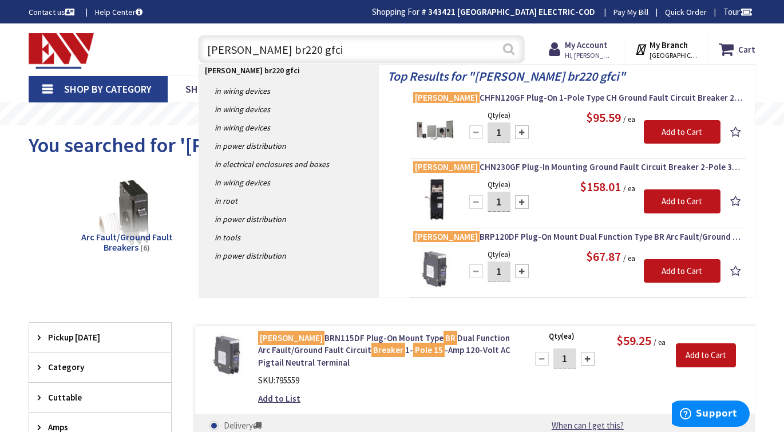
type input "eaton br220 gfci"
click at [506, 49] on button "Search" at bounding box center [508, 49] width 15 height 26
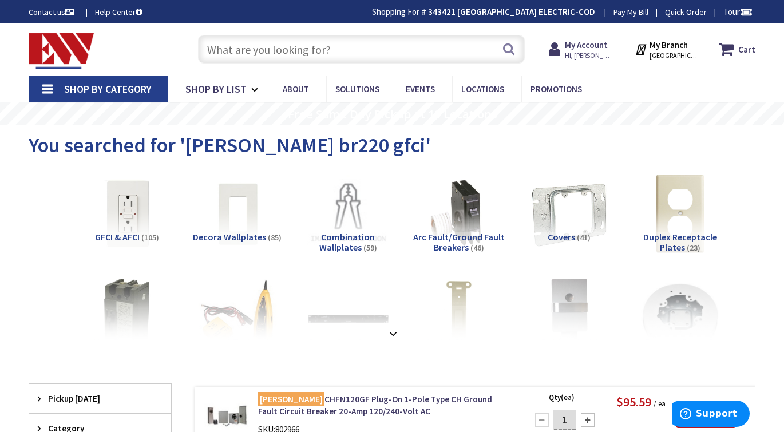
click at [330, 53] on input "text" at bounding box center [361, 49] width 327 height 29
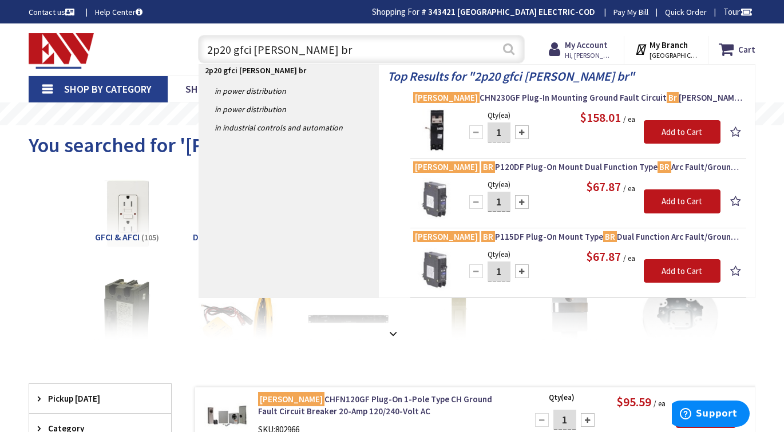
type input "2p20 gfci eaton br"
click at [513, 46] on button "Search" at bounding box center [508, 49] width 15 height 26
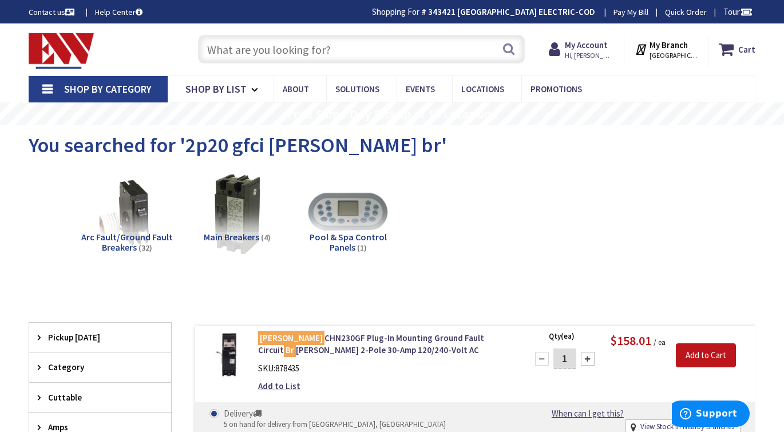
click at [272, 56] on input "text" at bounding box center [361, 49] width 327 height 29
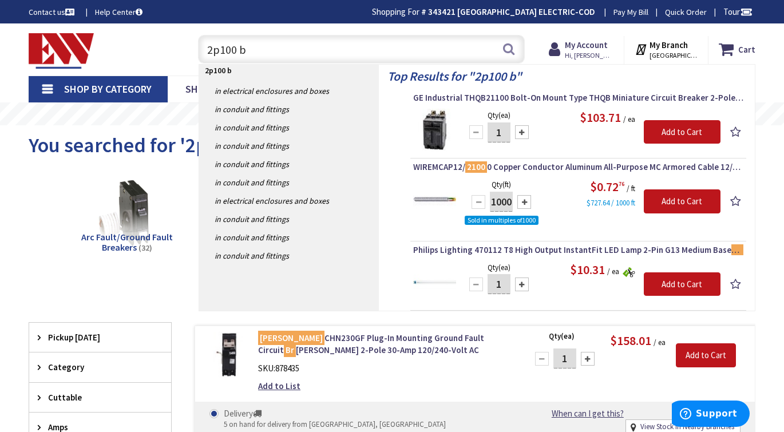
type input "2p100 br"
